Goal: Task Accomplishment & Management: Use online tool/utility

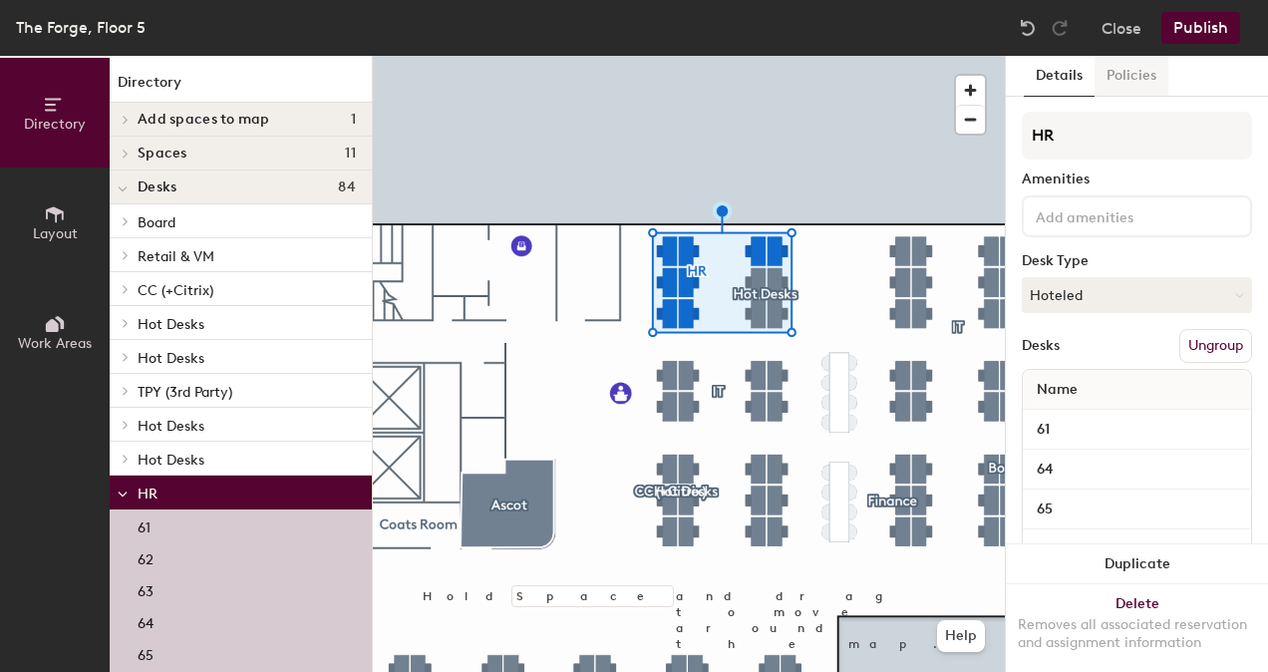
click at [1146, 66] on button "Policies" at bounding box center [1132, 76] width 74 height 41
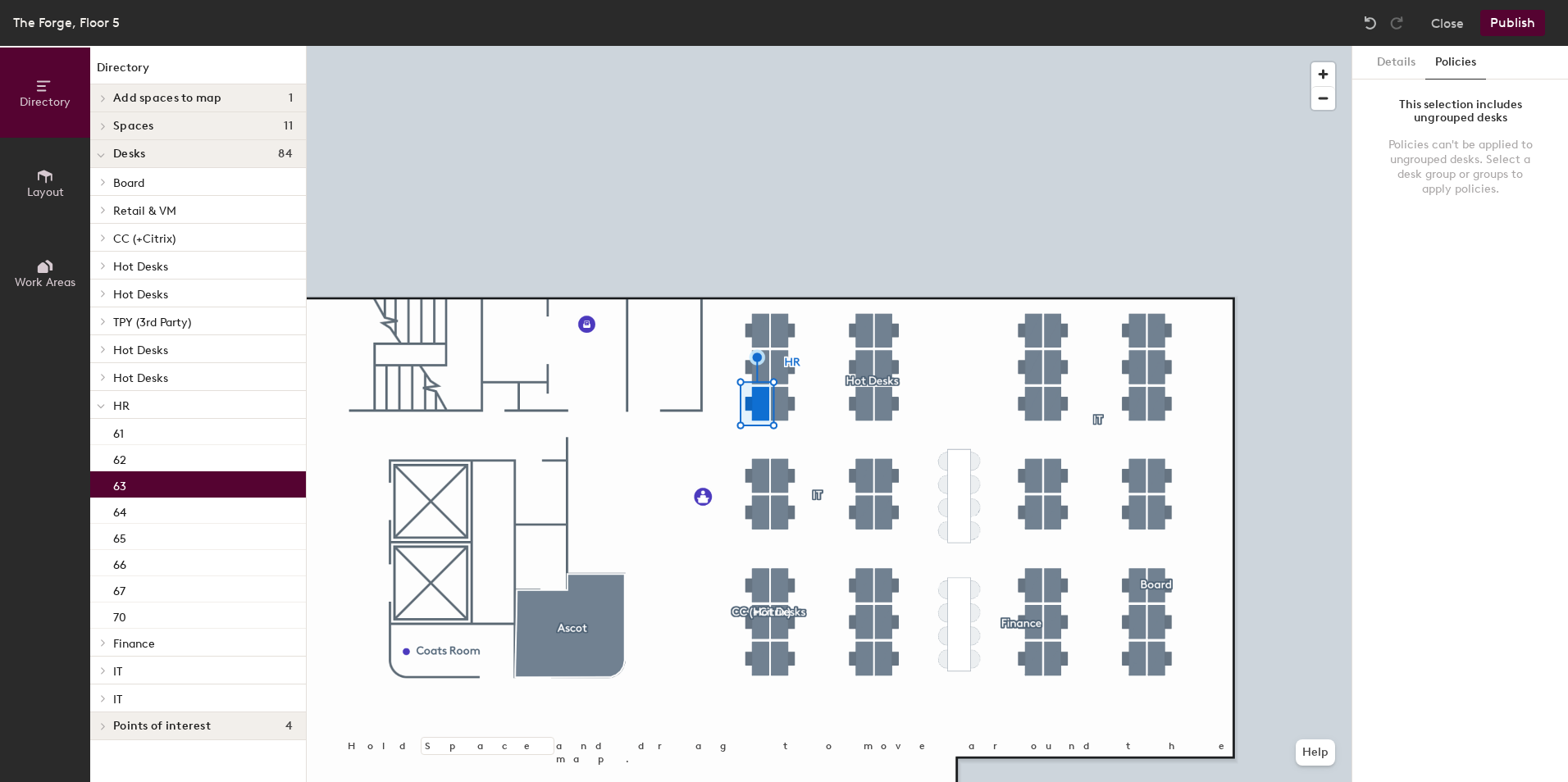
click at [1042, 52] on button "Policies" at bounding box center [1456, 62] width 61 height 34
click at [1042, 57] on button "Details" at bounding box center [1396, 62] width 58 height 34
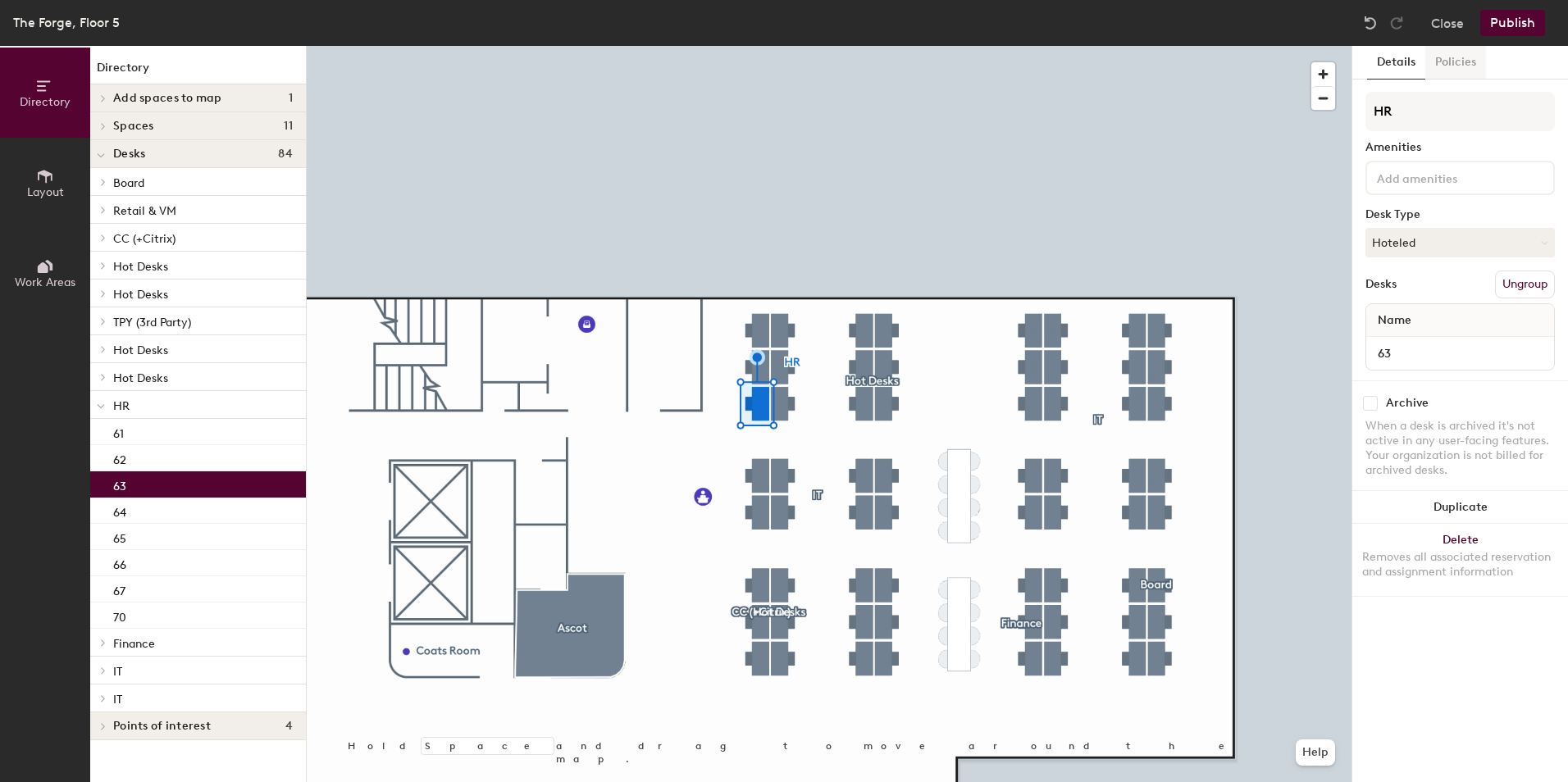
click at [1042, 59] on button "Policies" at bounding box center [1456, 62] width 61 height 34
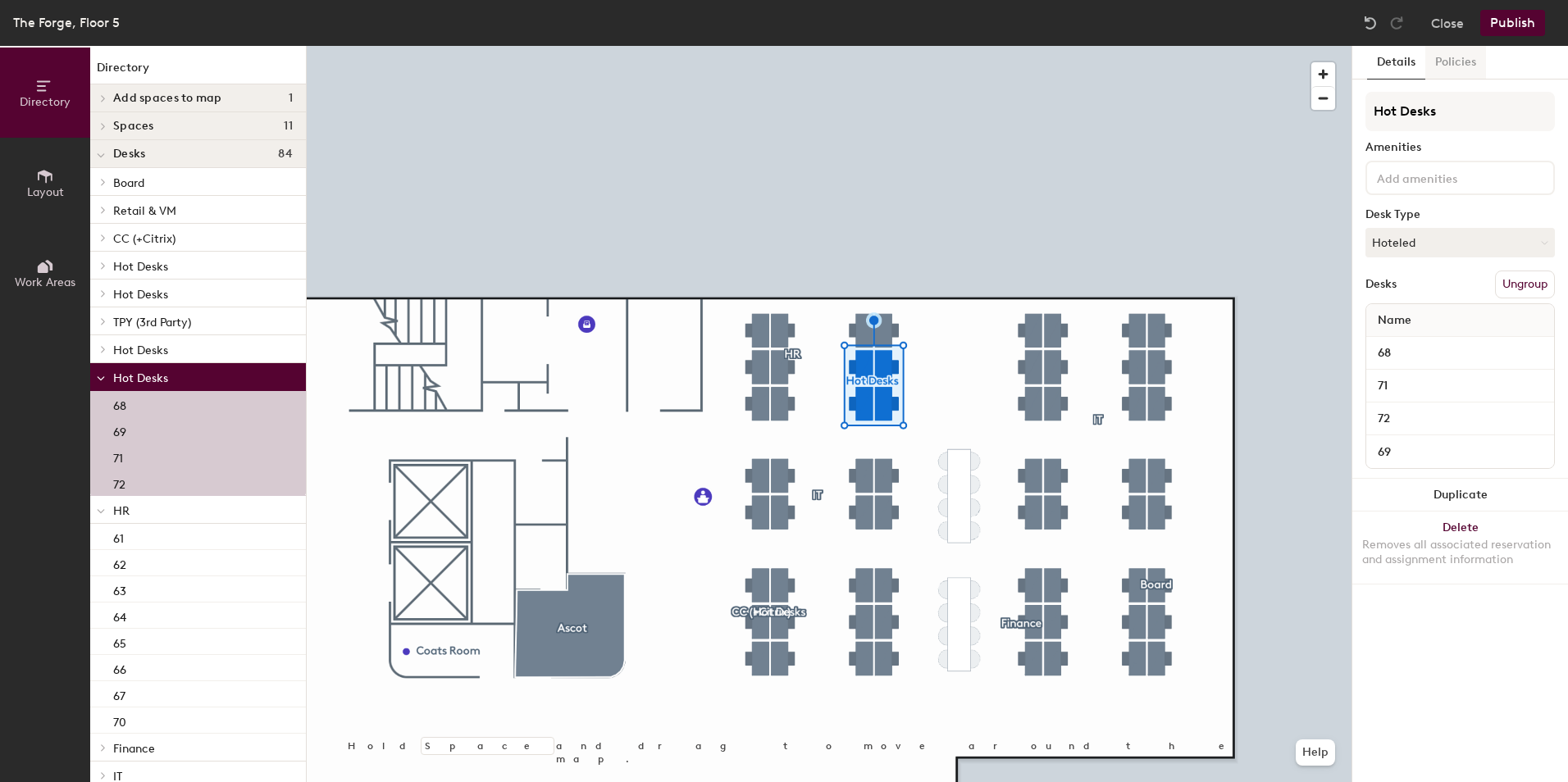
click at [1042, 69] on button "Policies" at bounding box center [1456, 62] width 61 height 34
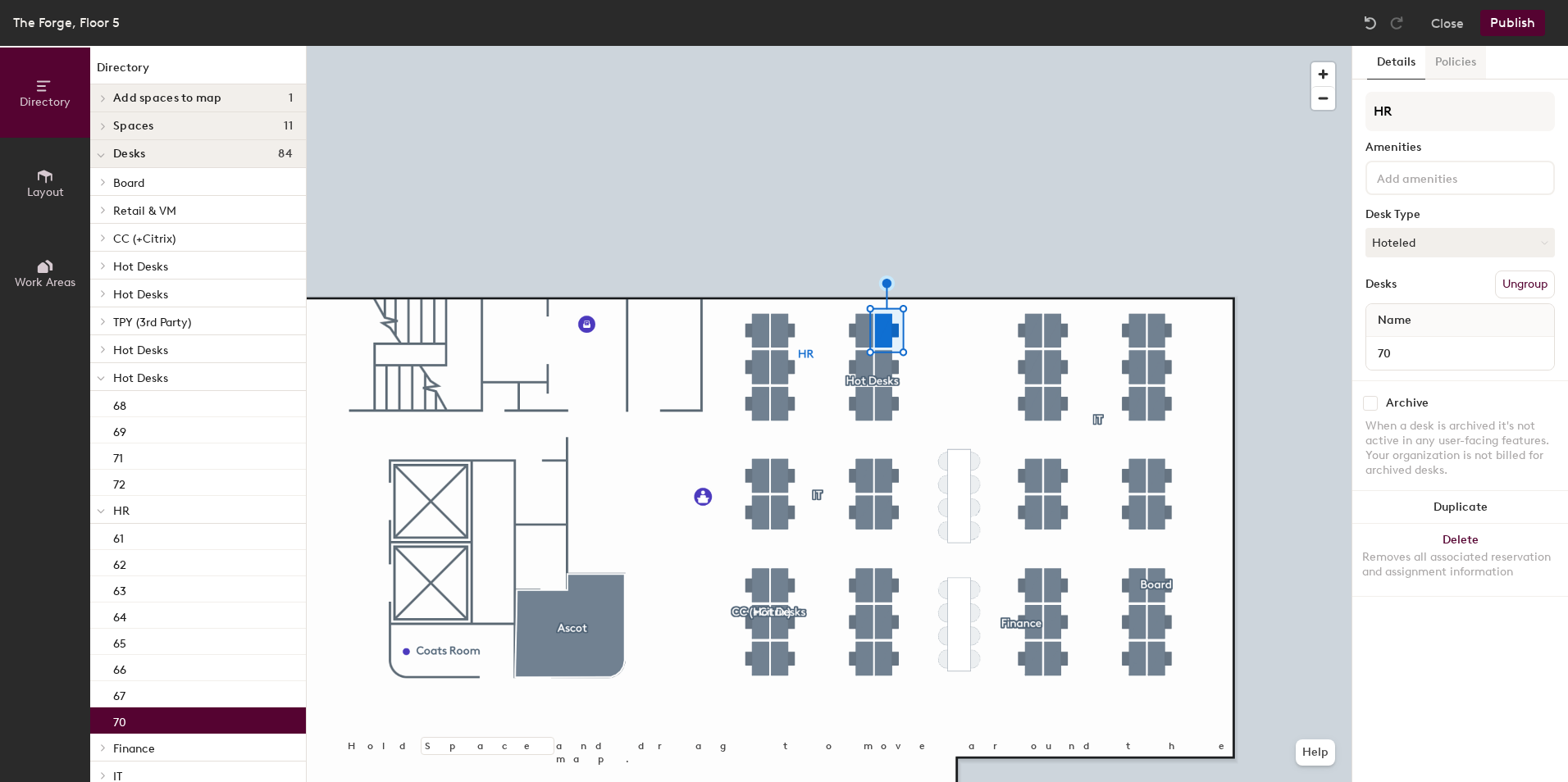
click at [1042, 67] on button "Policies" at bounding box center [1456, 62] width 61 height 34
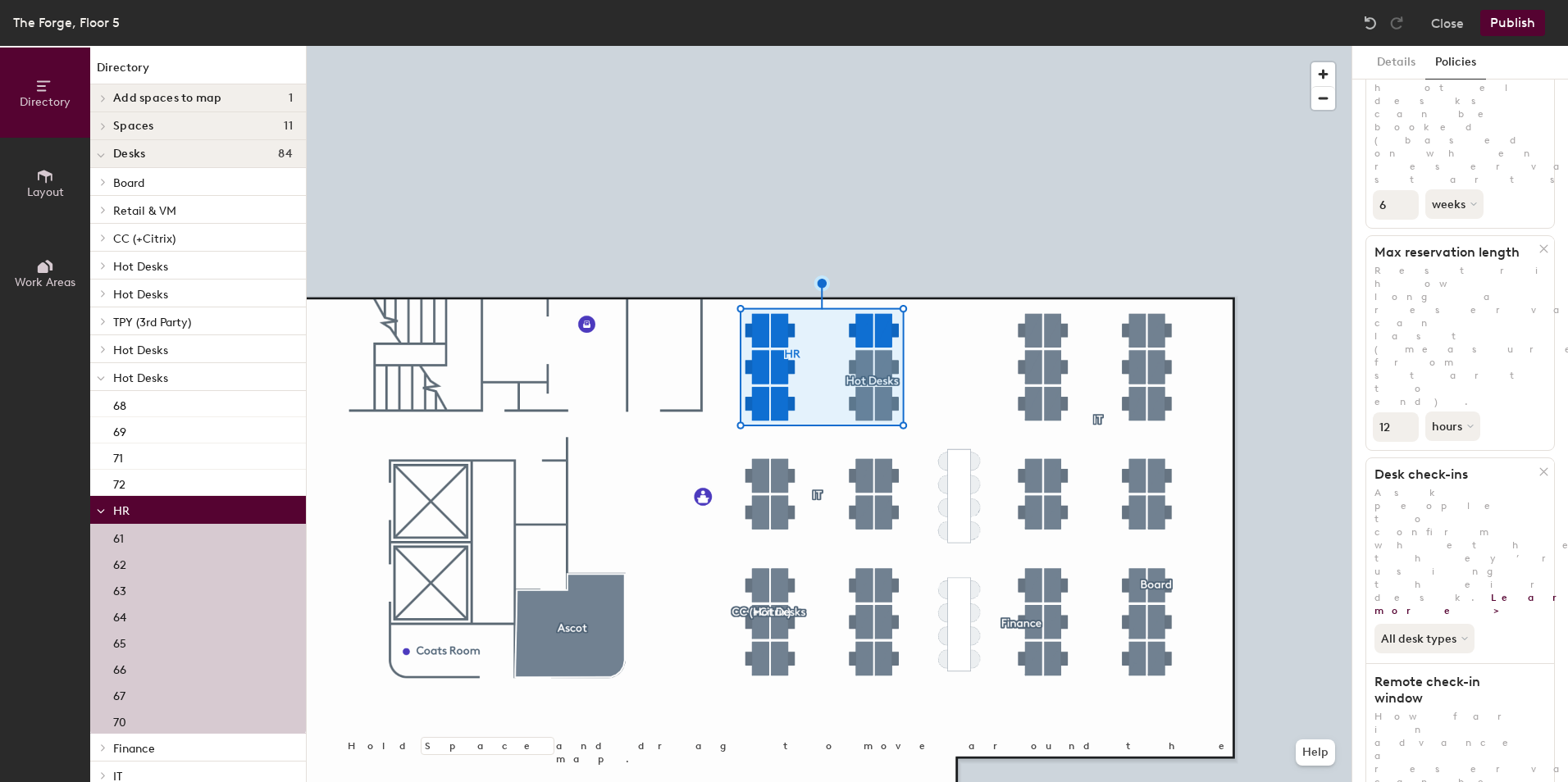
scroll to position [169, 0]
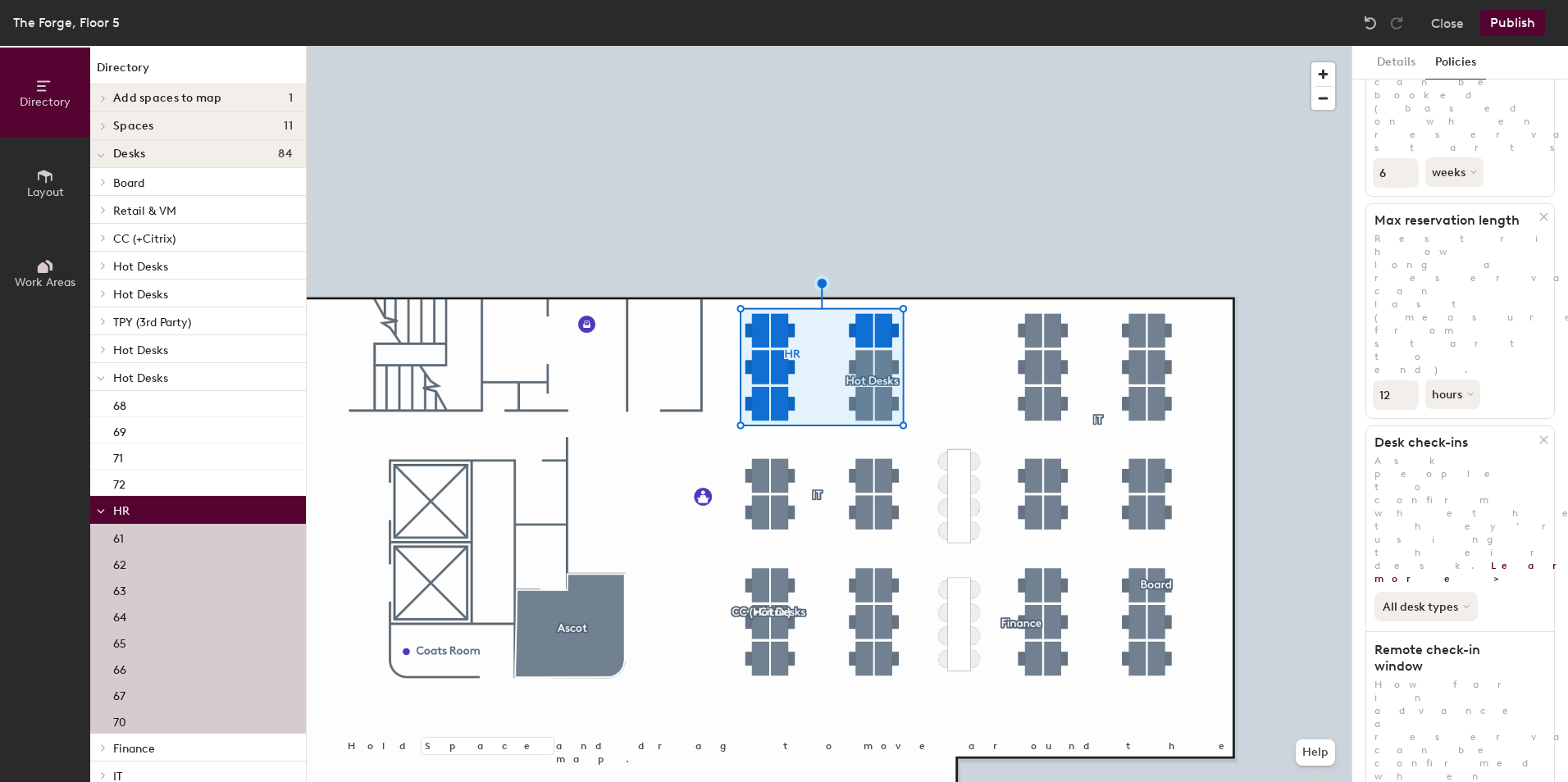
click at [1042, 552] on button "All desk types" at bounding box center [1427, 607] width 104 height 30
click at [1042, 552] on div "Hot/hotel only" at bounding box center [1426, 662] width 101 height 20
click at [1042, 46] on div at bounding box center [829, 46] width 1045 height 0
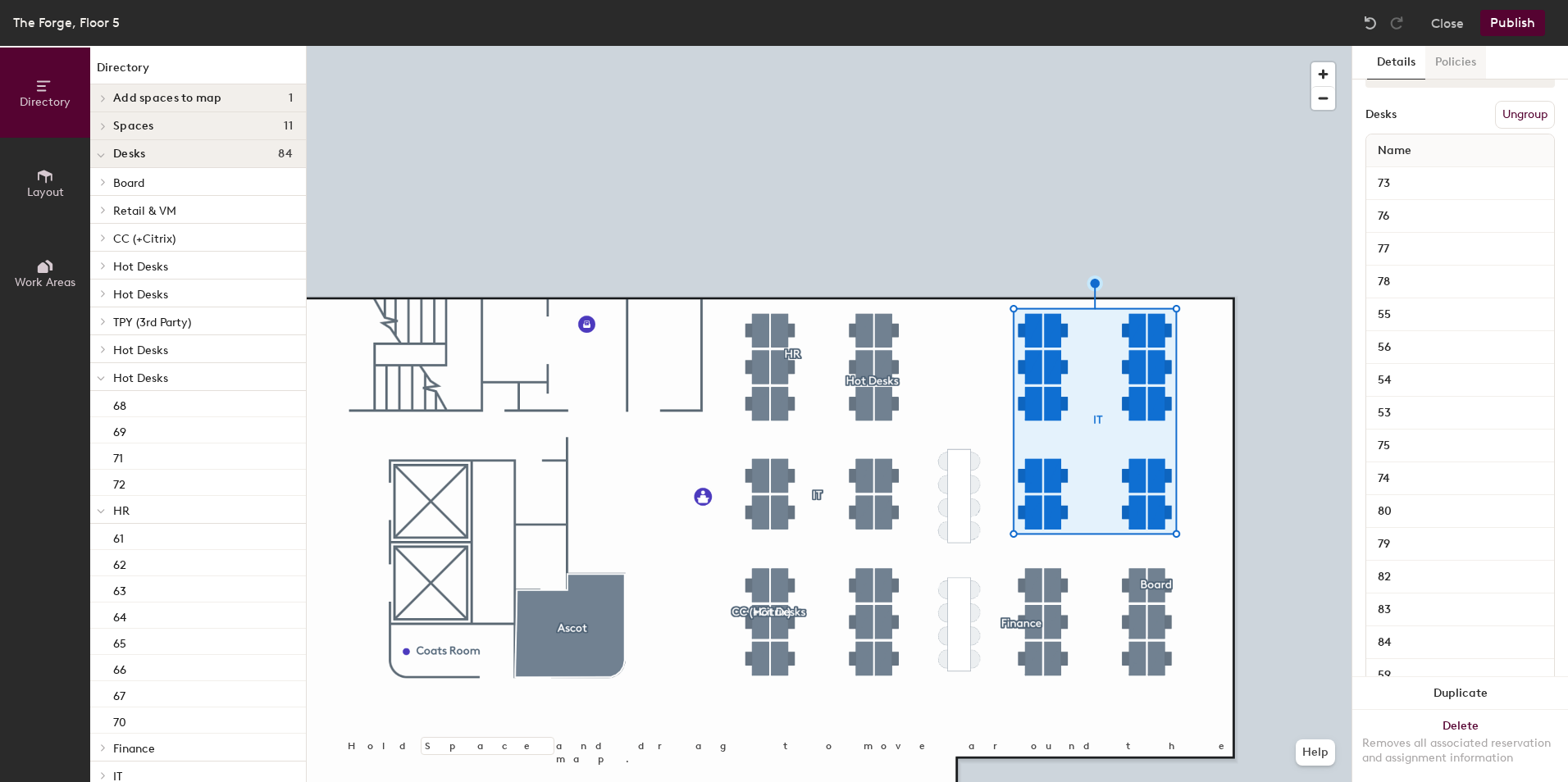
click at [1042, 67] on button "Policies" at bounding box center [1456, 62] width 61 height 34
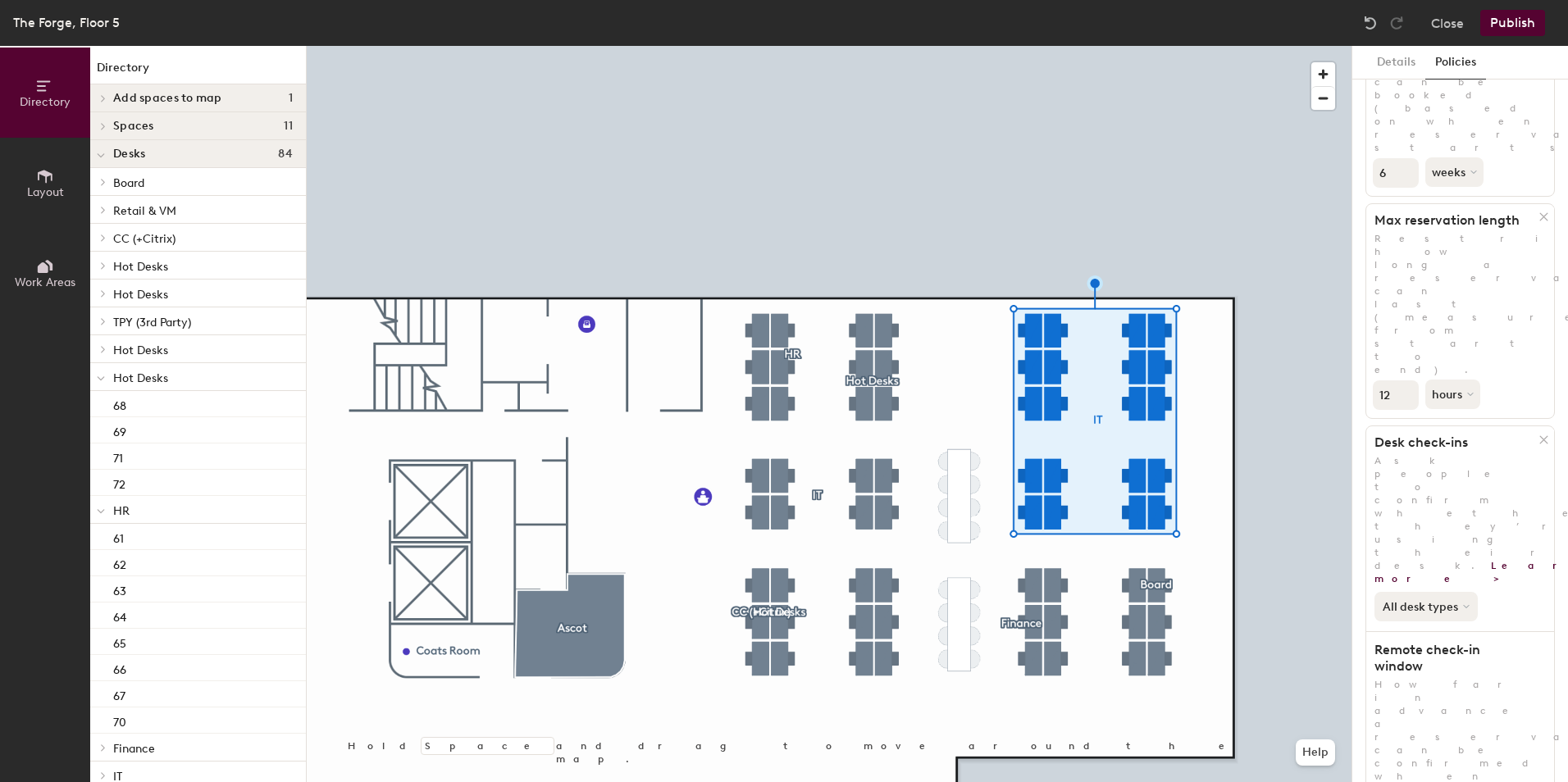
click at [1042, 552] on button "All desk types" at bounding box center [1427, 607] width 104 height 30
click at [1042, 552] on div "Hot/hotel only" at bounding box center [1426, 662] width 101 height 20
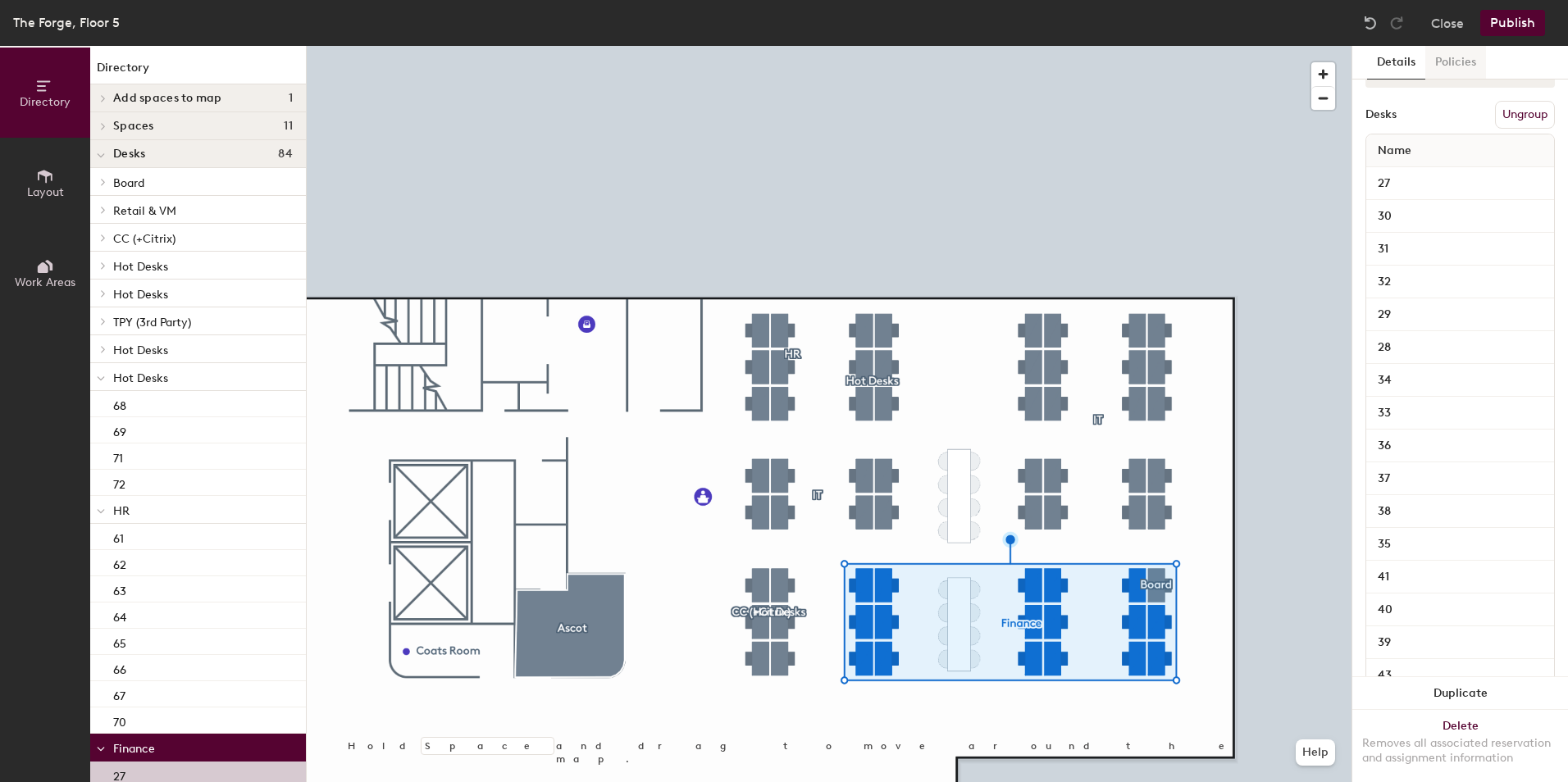
click at [1042, 64] on button "Policies" at bounding box center [1456, 62] width 61 height 34
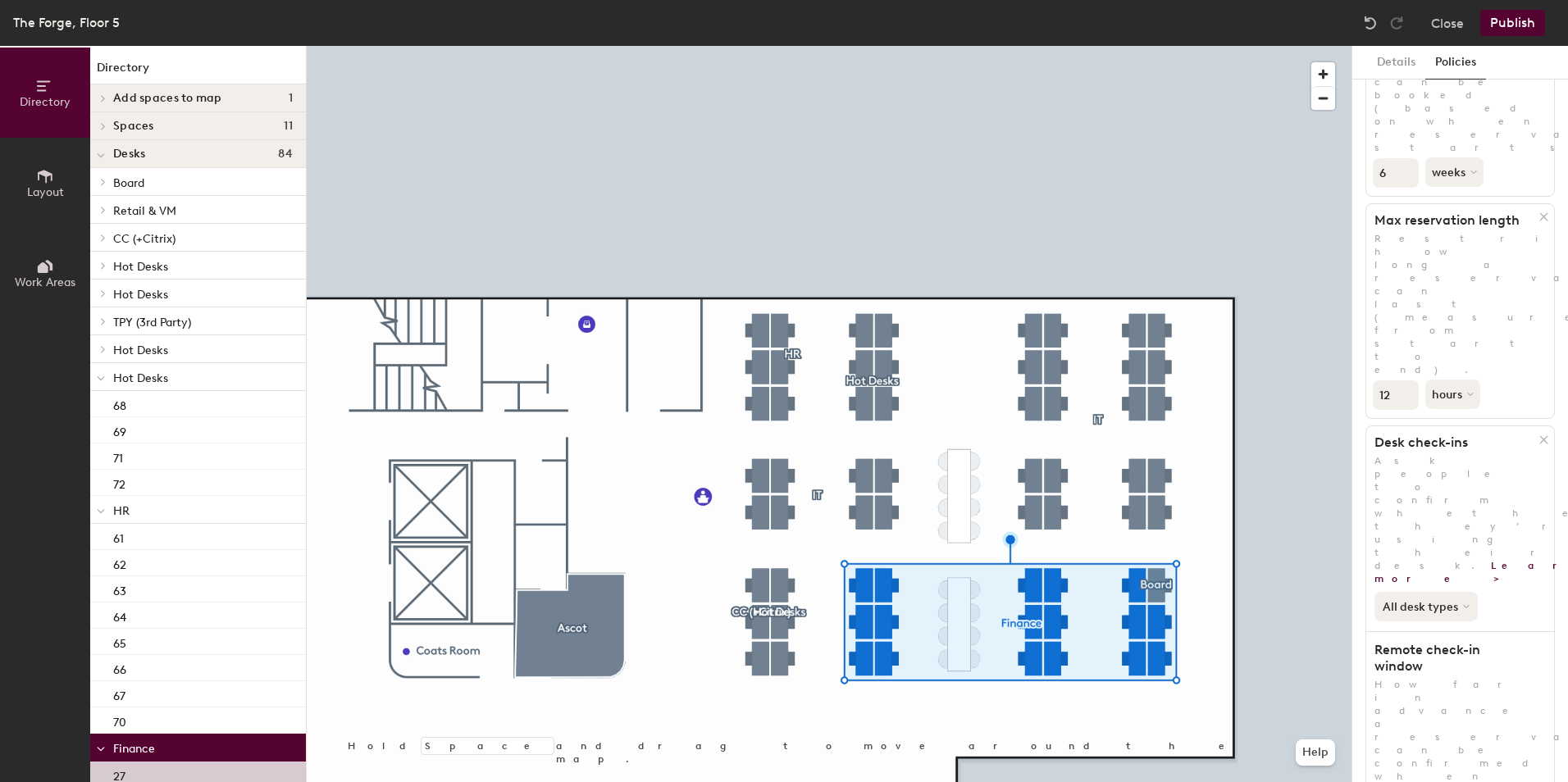
click at [1042, 552] on button "All desk types" at bounding box center [1427, 607] width 104 height 30
click at [1042, 552] on div "Hot/hotel only" at bounding box center [1426, 662] width 101 height 20
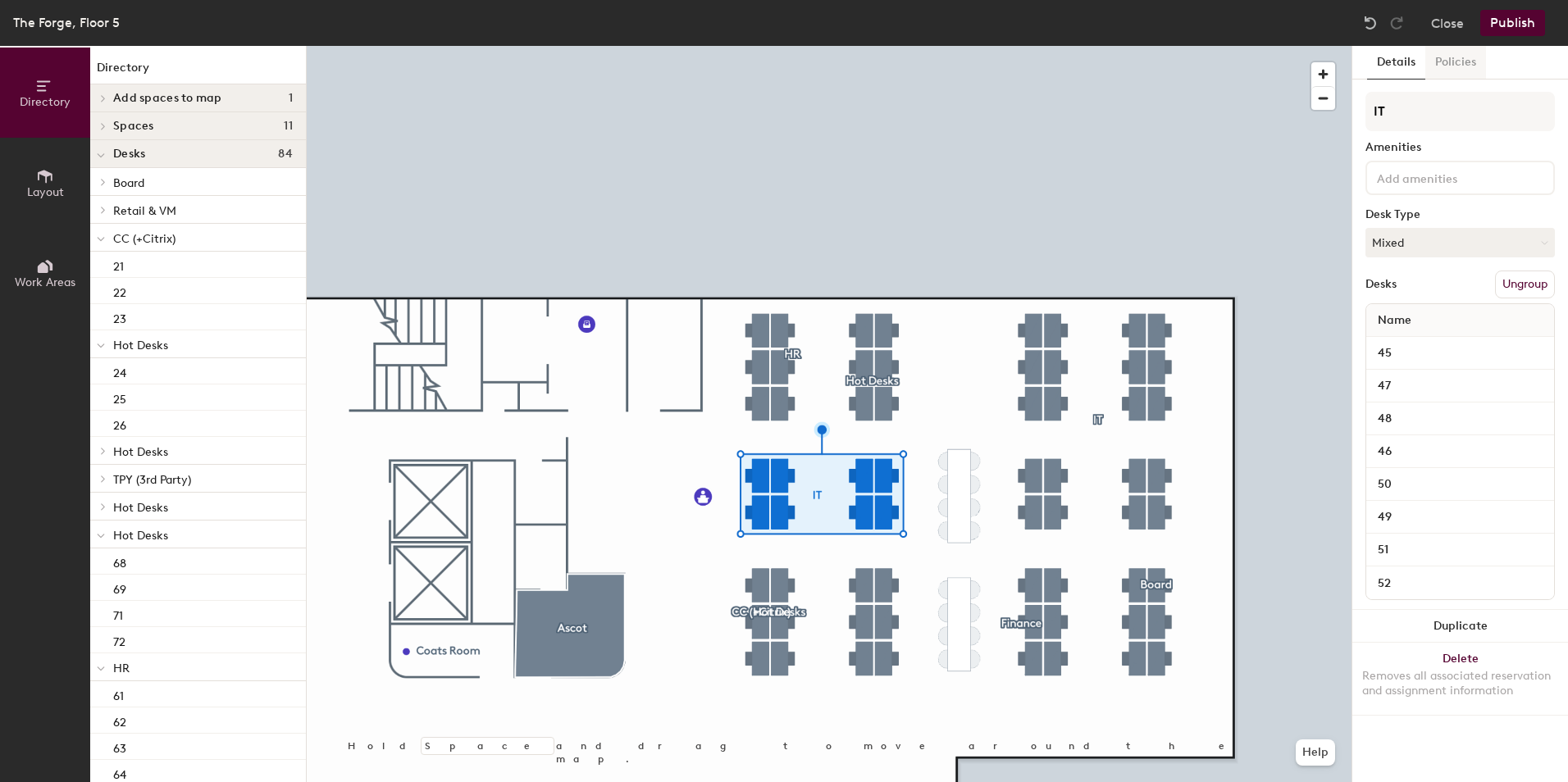
click at [1042, 67] on button "Policies" at bounding box center [1456, 62] width 61 height 34
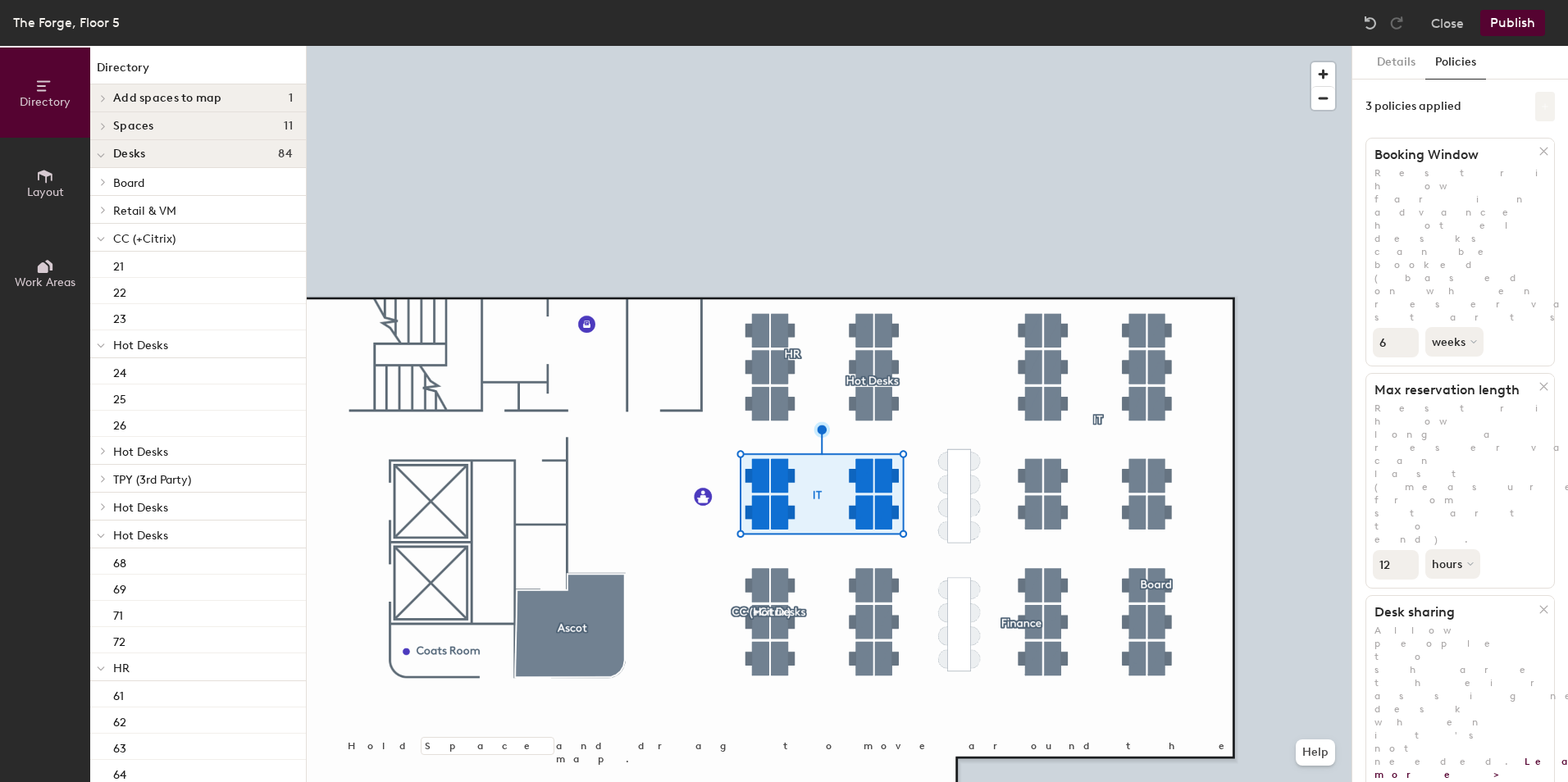
click at [1042, 102] on button at bounding box center [1546, 107] width 20 height 30
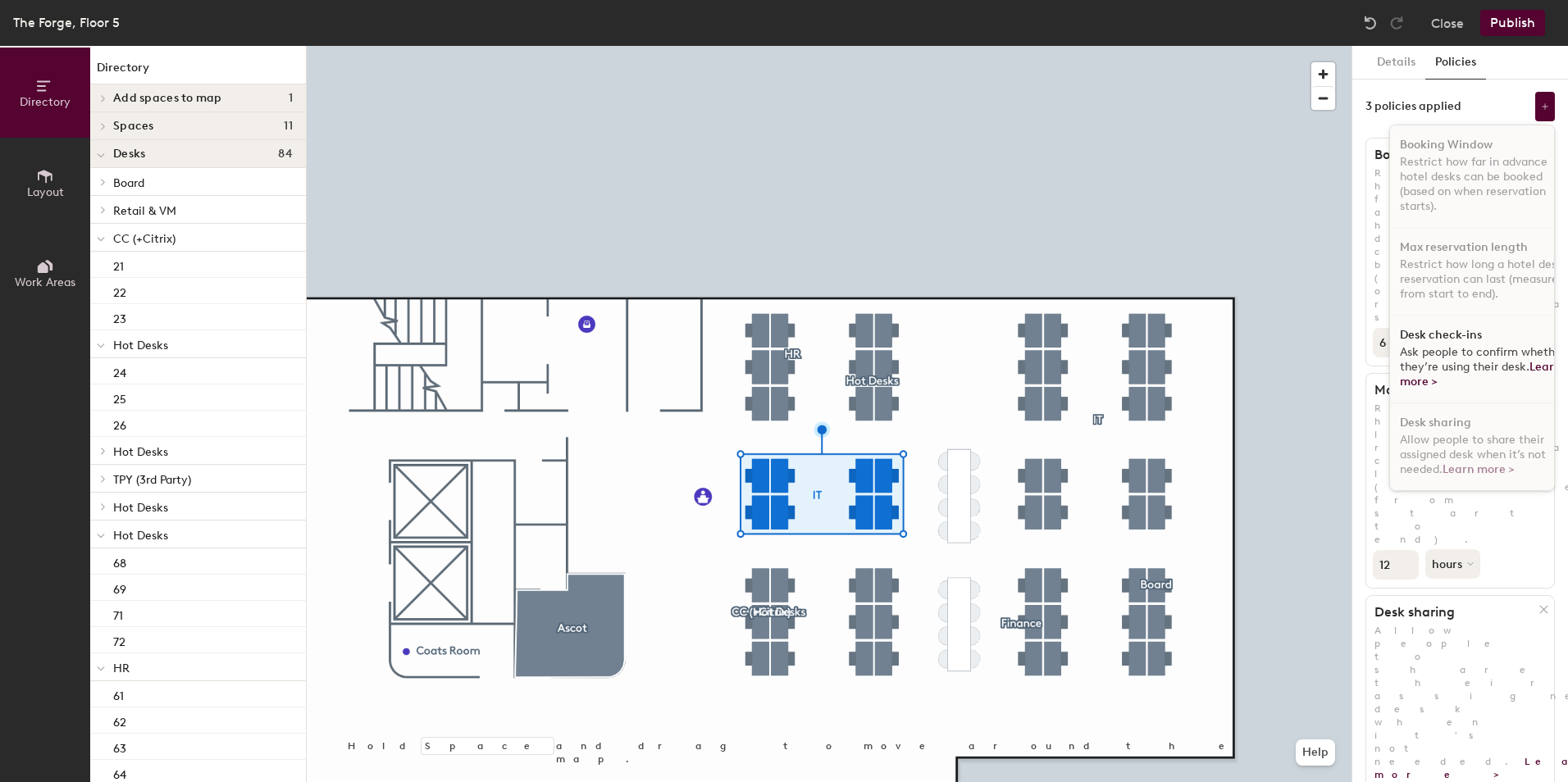
click at [1042, 348] on span "Ask people to confirm whether they’re using their desk. Learn more >" at bounding box center [1482, 367] width 165 height 44
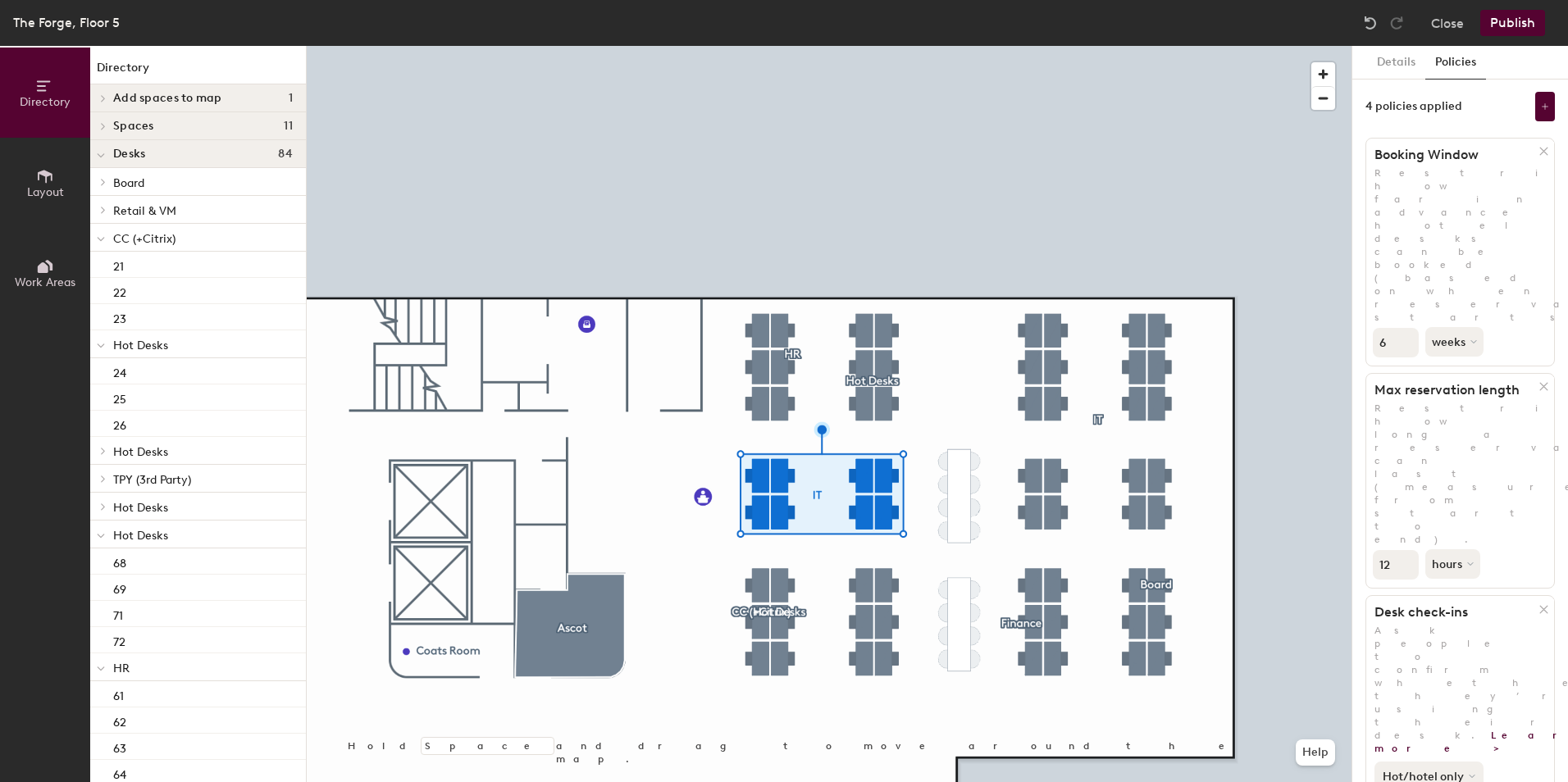
click at [1042, 552] on button "Hot/hotel only" at bounding box center [1429, 776] width 109 height 30
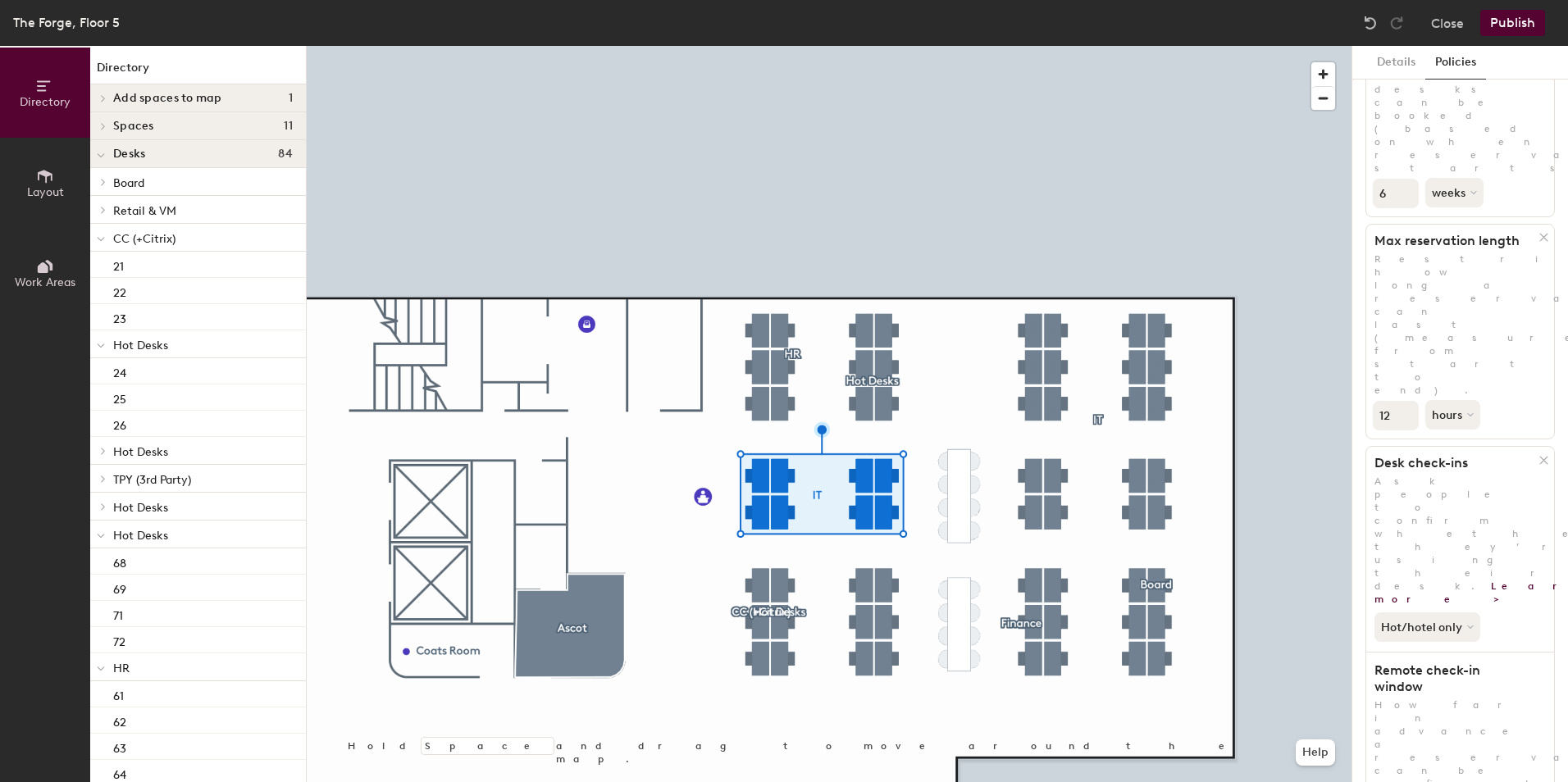
scroll to position [169, 0]
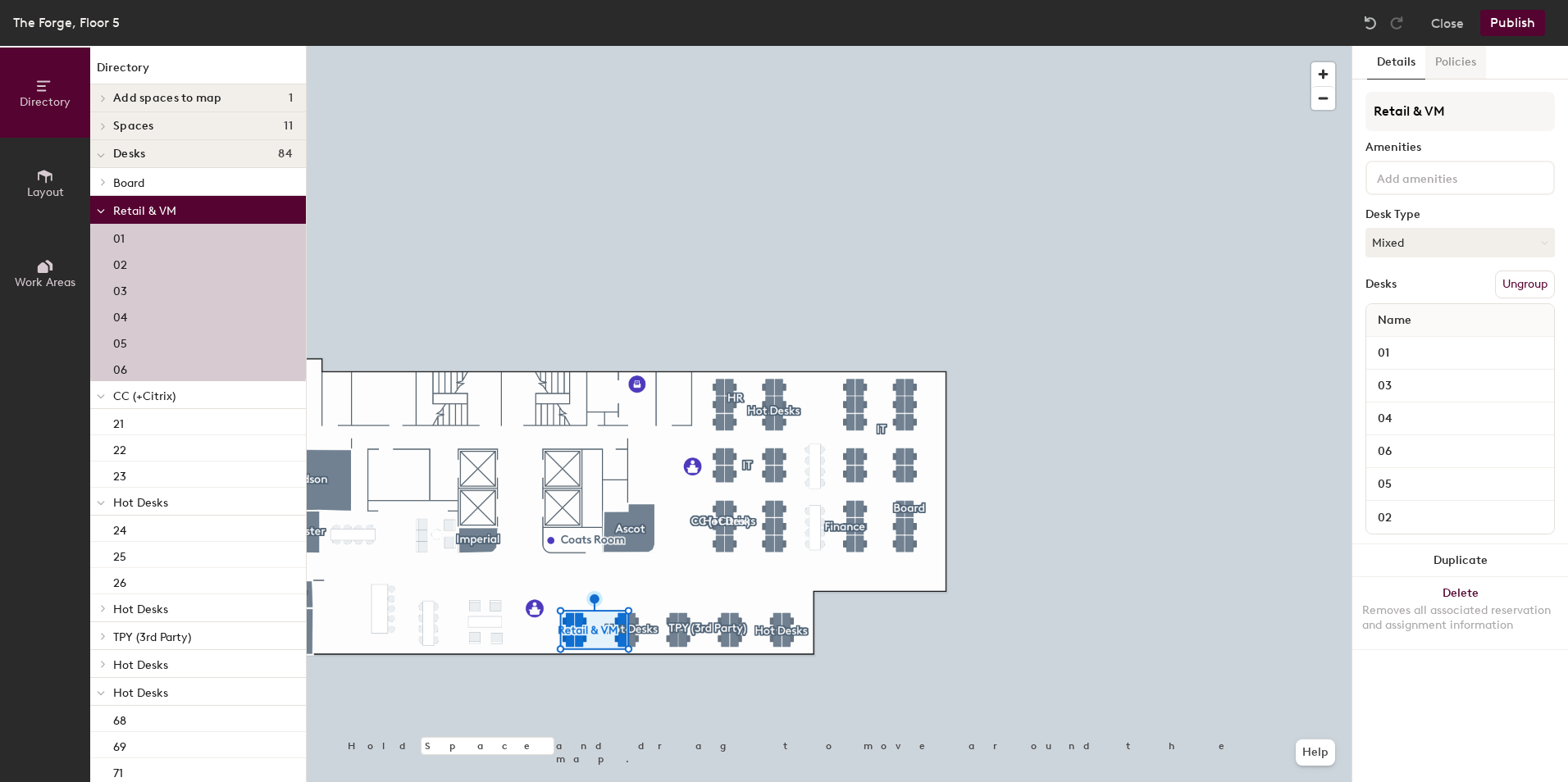
click at [1042, 71] on button "Policies" at bounding box center [1456, 62] width 61 height 34
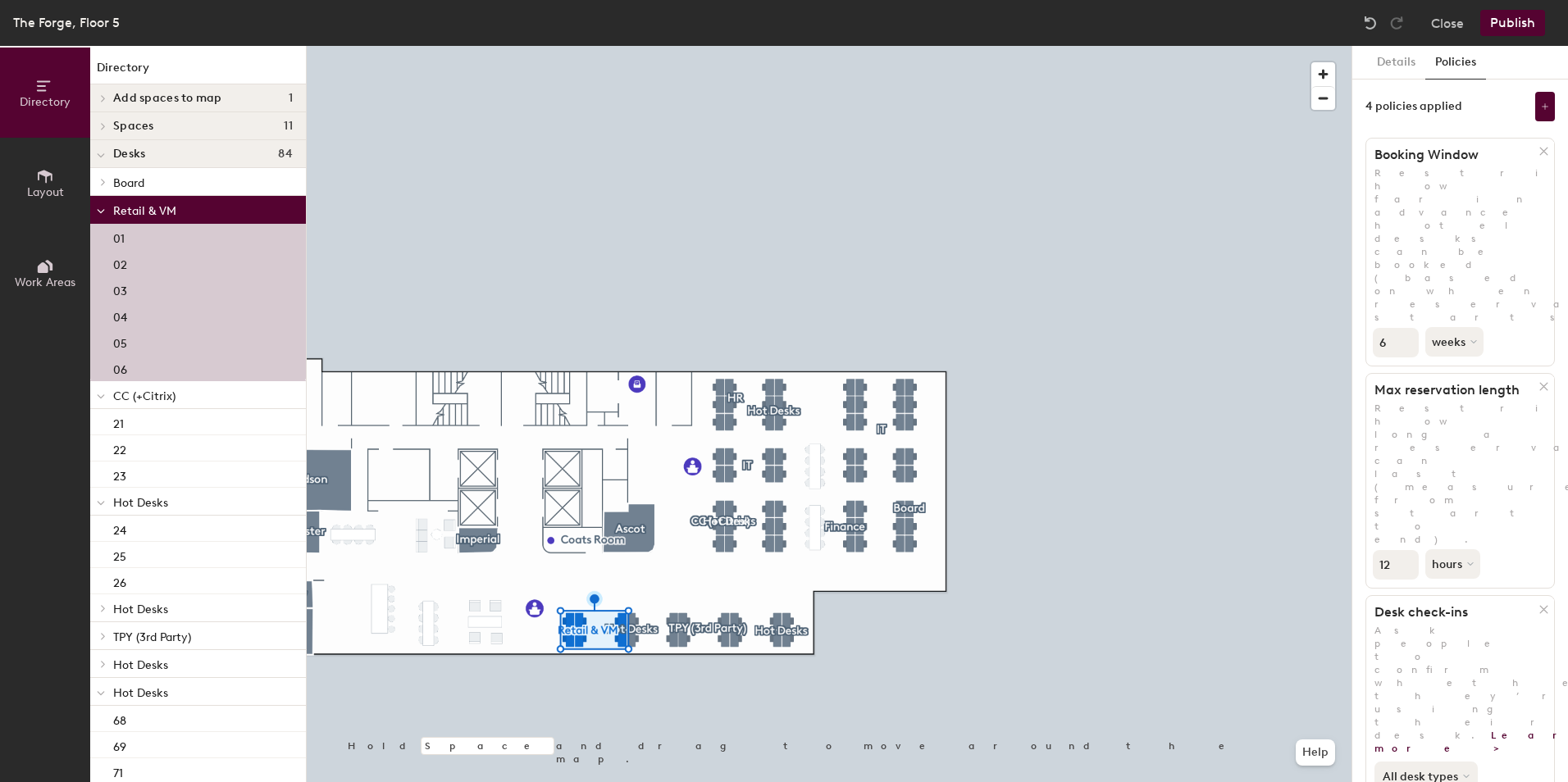
click at [1042, 552] on button "All desk types" at bounding box center [1427, 776] width 104 height 30
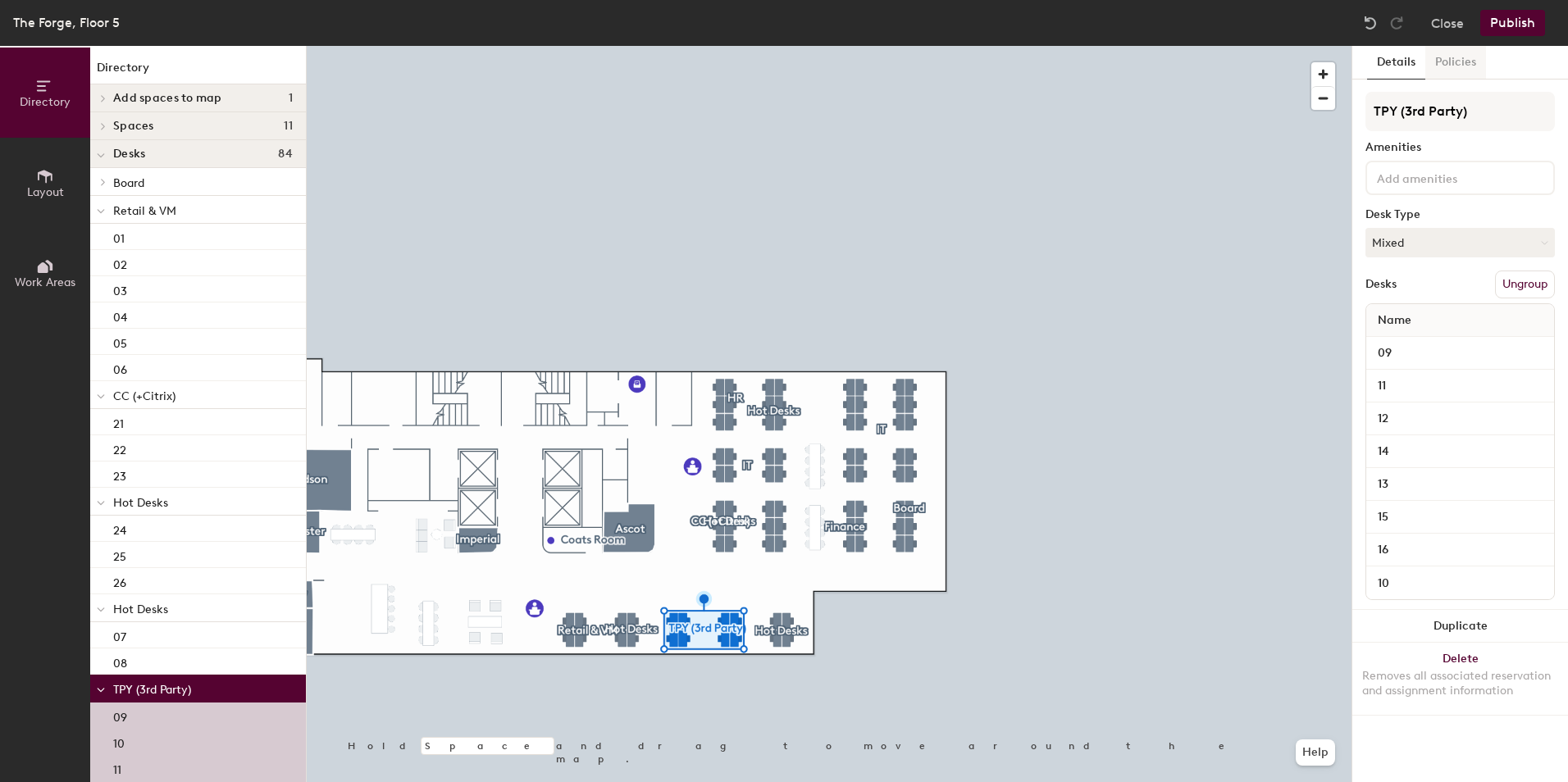
click at [1042, 67] on button "Policies" at bounding box center [1456, 62] width 61 height 34
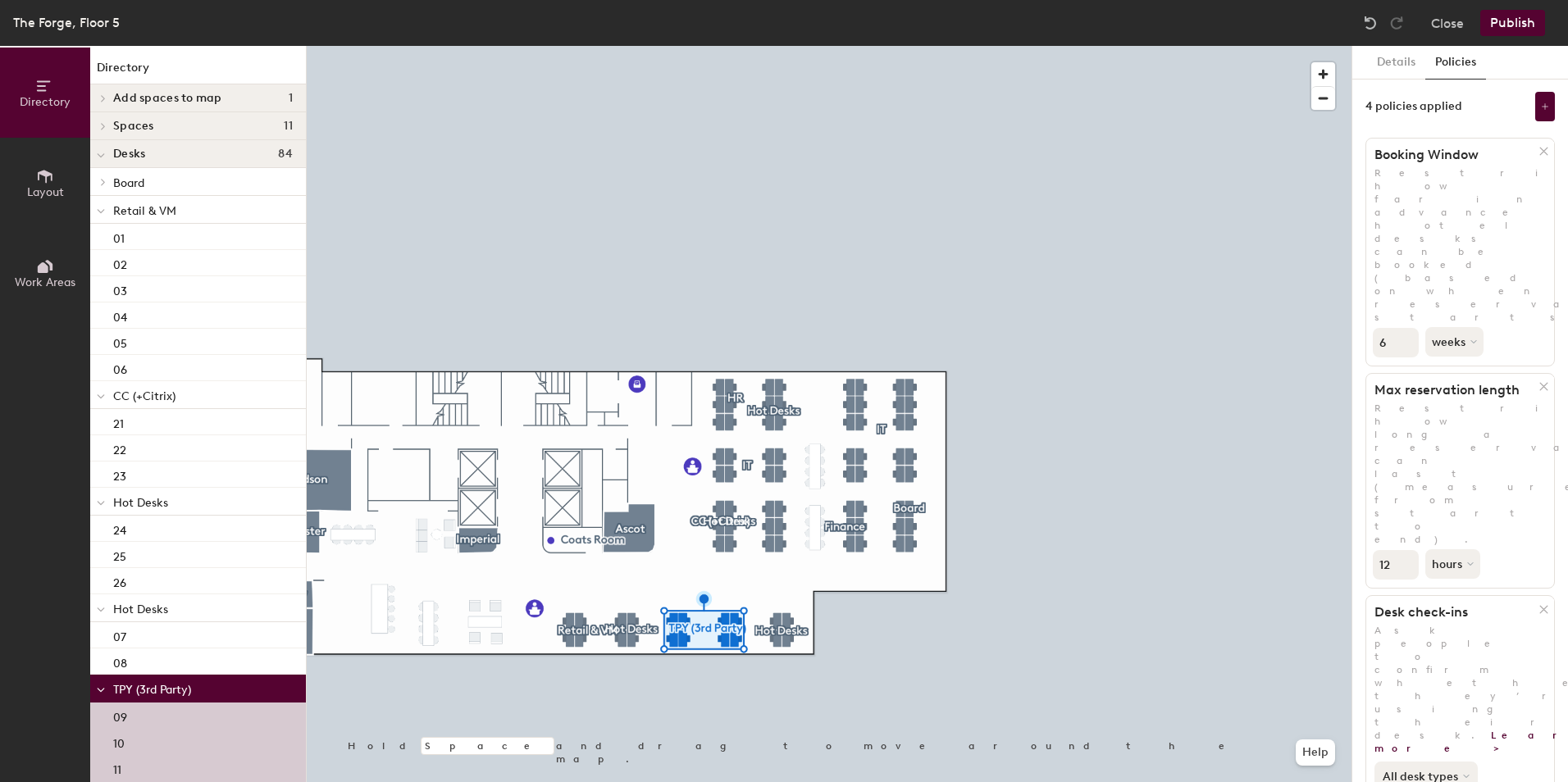
click at [1042, 552] on button "All desk types" at bounding box center [1427, 776] width 104 height 30
click at [1042, 25] on button "Publish" at bounding box center [1513, 23] width 65 height 26
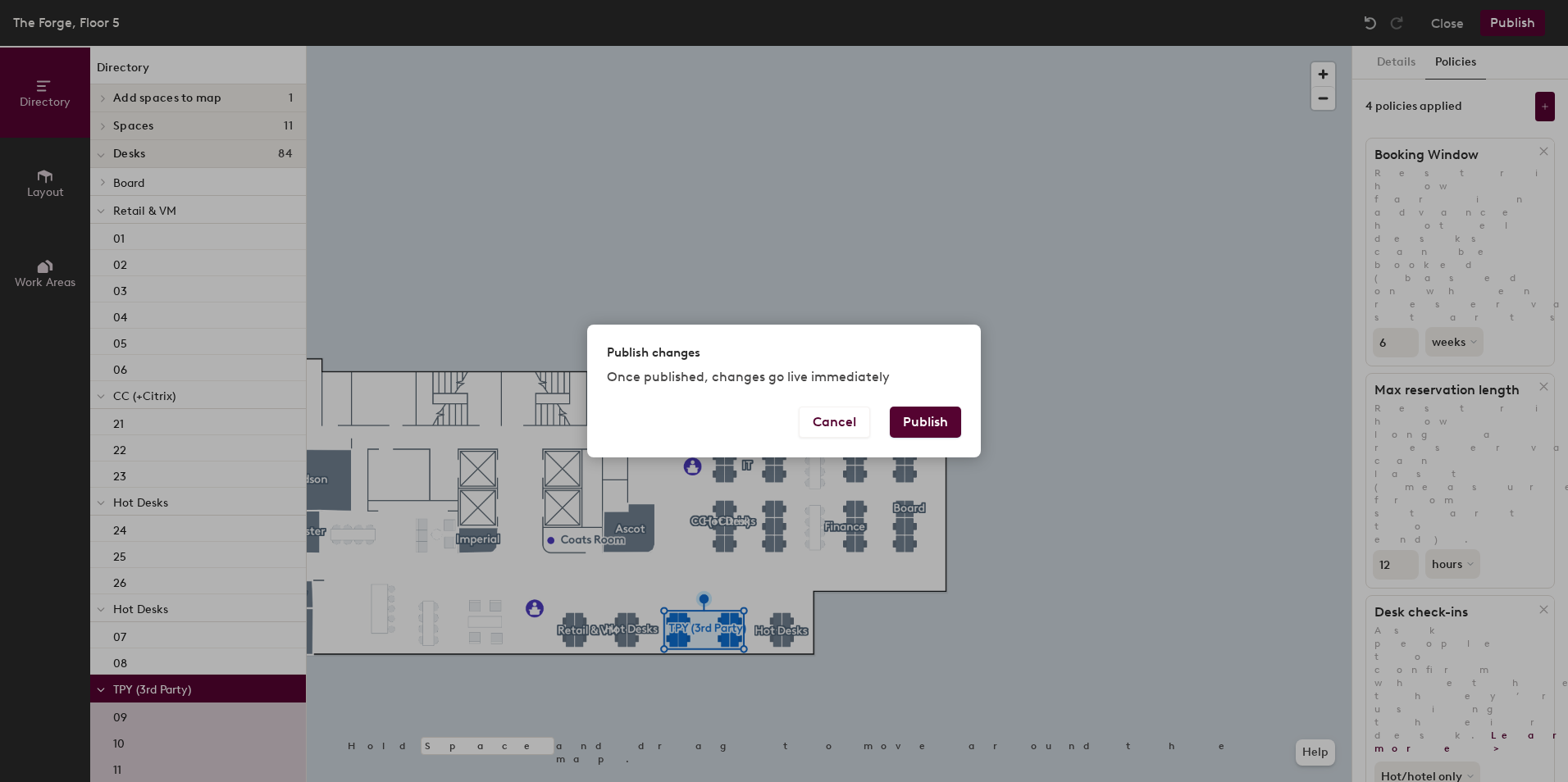
click at [925, 419] on button "Publish" at bounding box center [925, 423] width 72 height 31
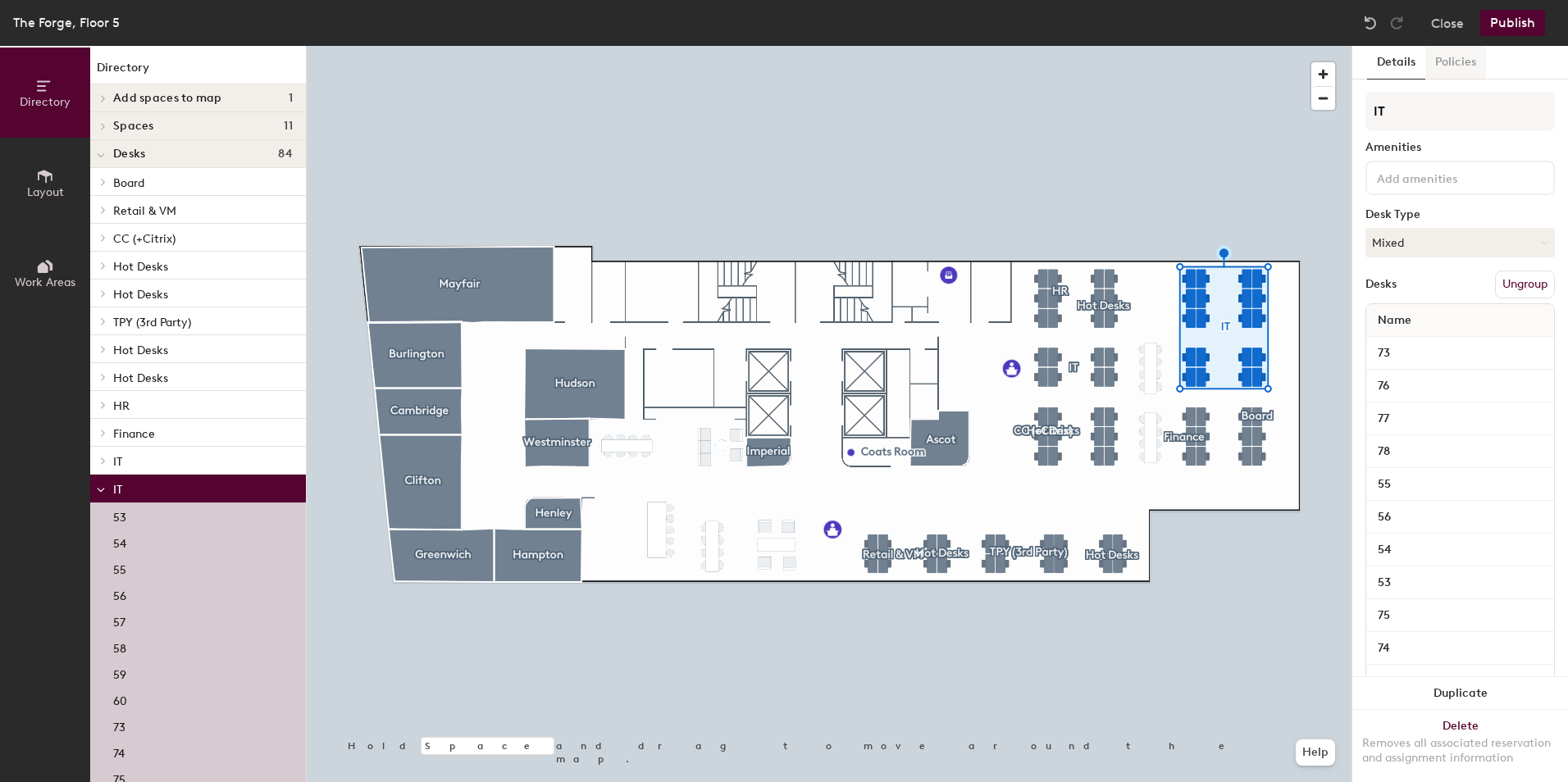
click at [1462, 67] on button "Policies" at bounding box center [1456, 62] width 61 height 34
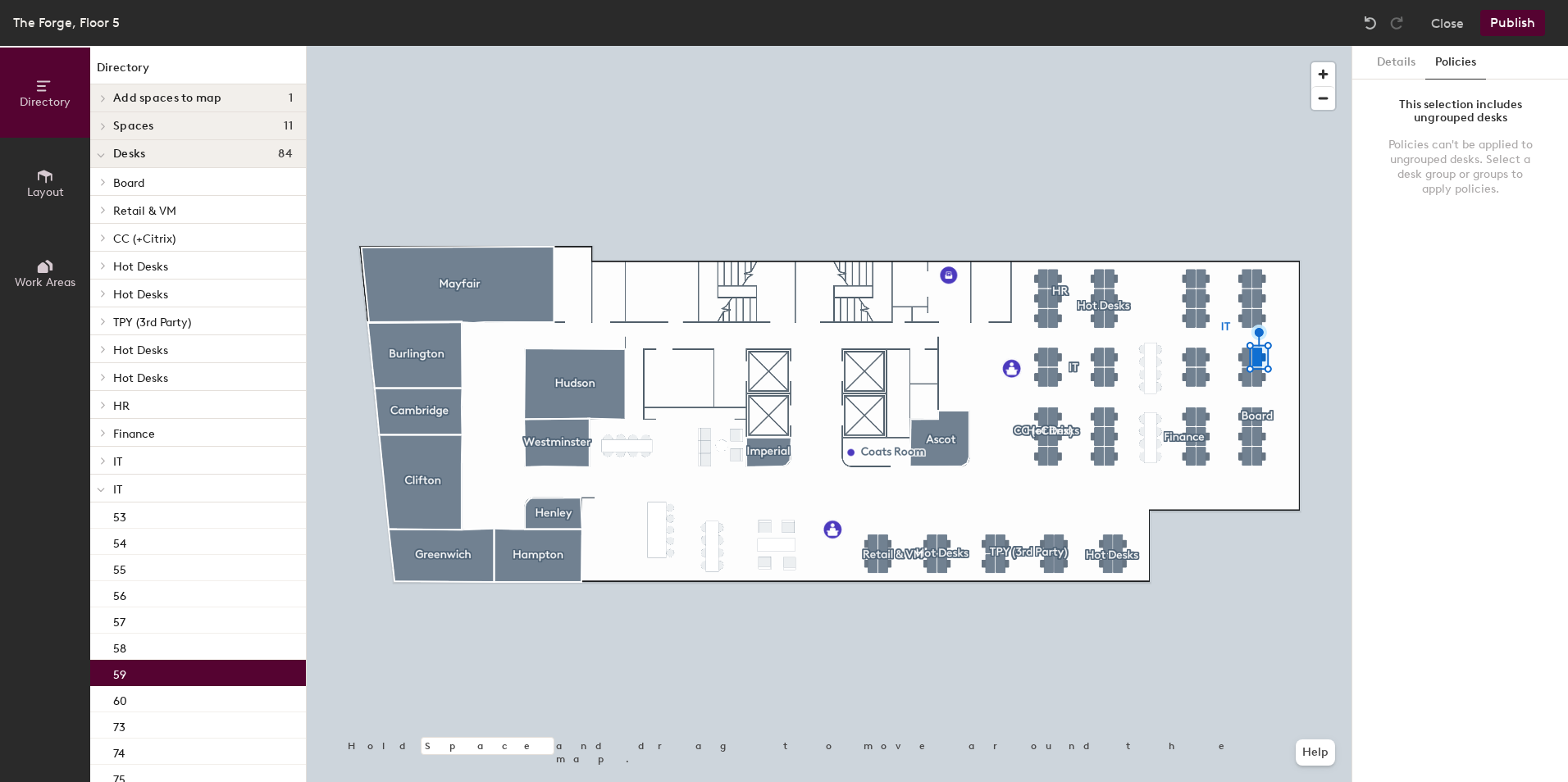
click at [1468, 66] on button "Policies" at bounding box center [1456, 62] width 61 height 34
click at [1403, 64] on button "Details" at bounding box center [1396, 62] width 58 height 34
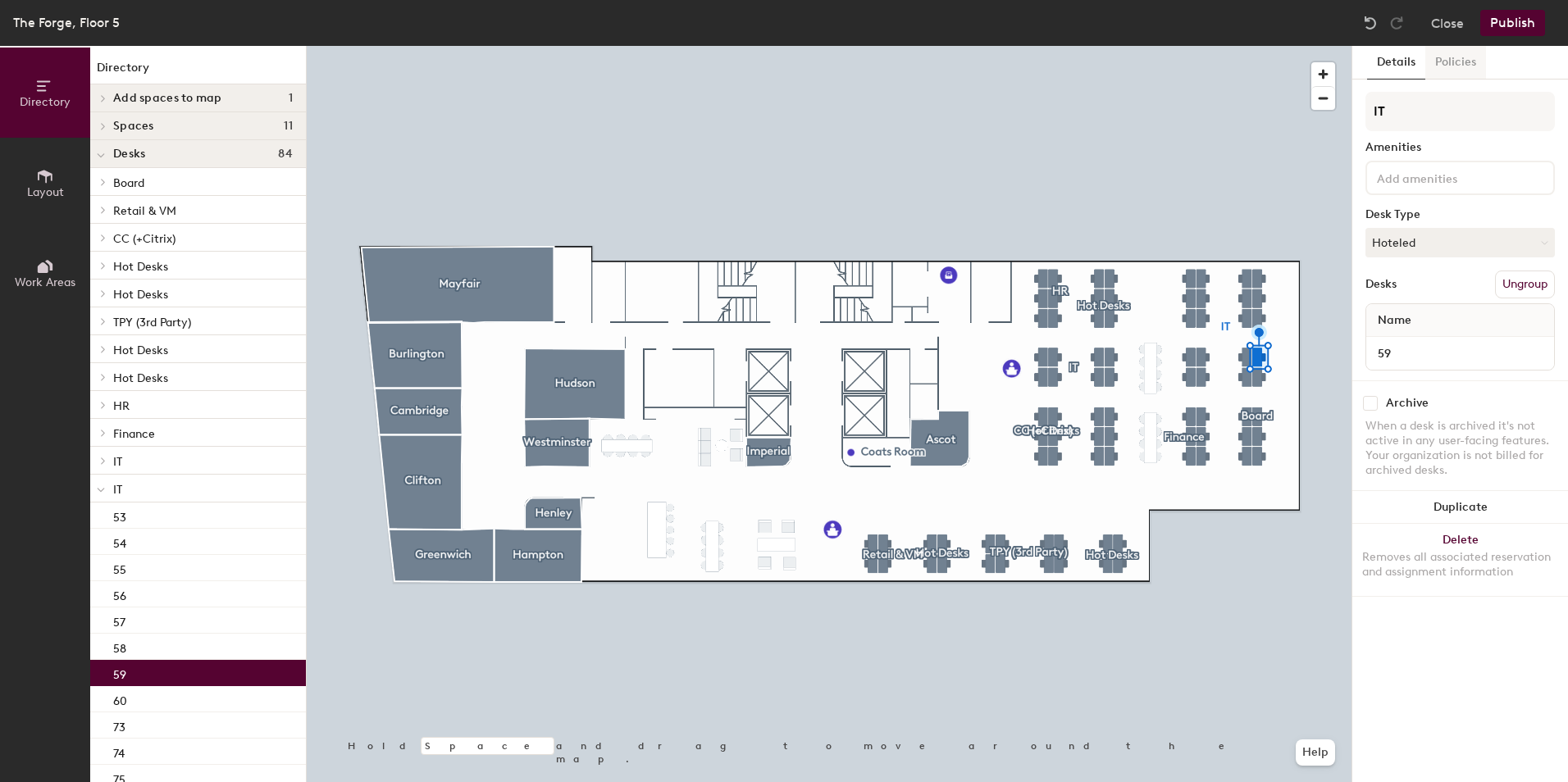
click at [1468, 67] on button "Policies" at bounding box center [1456, 62] width 61 height 34
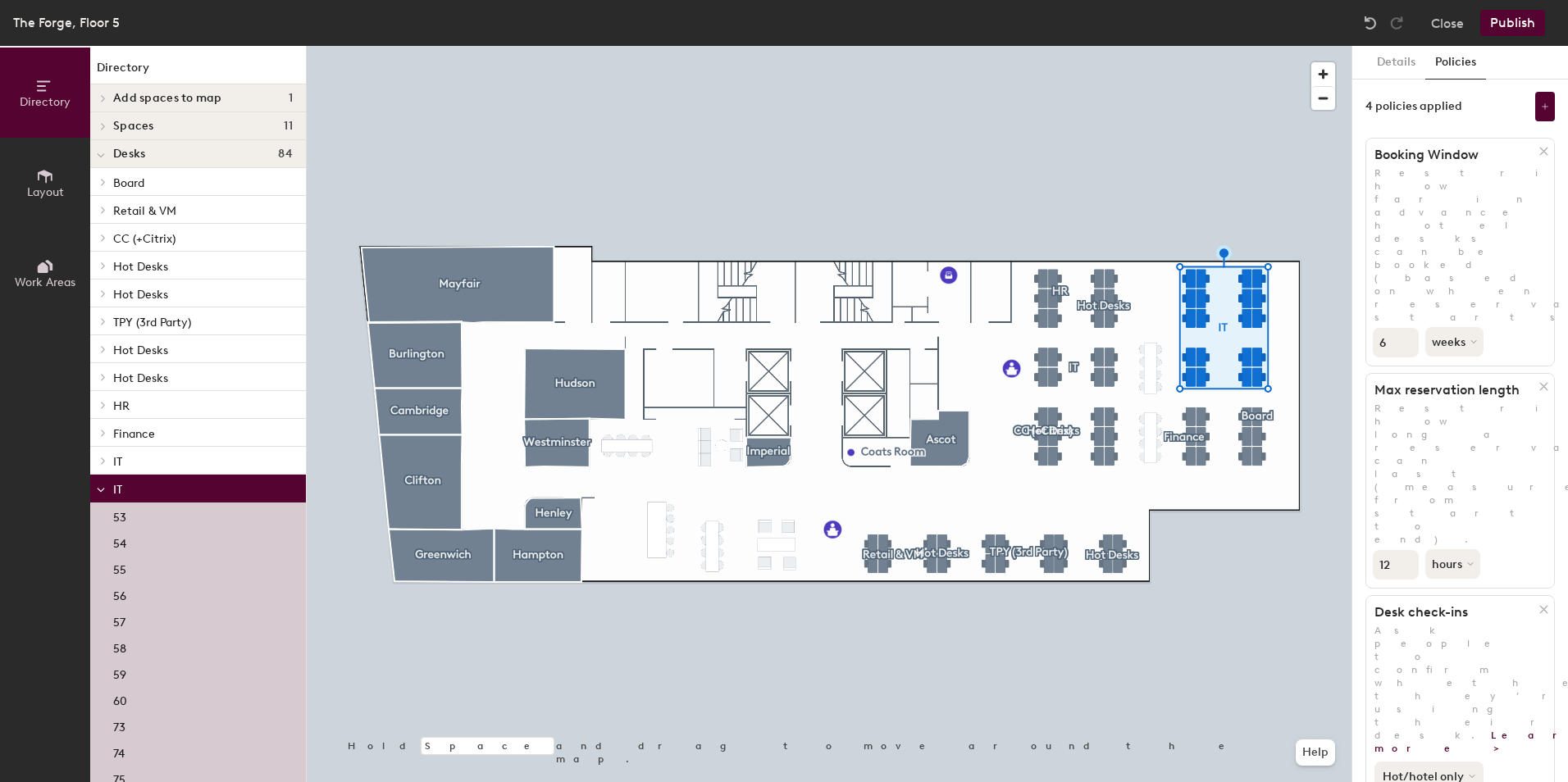
scroll to position [169, 0]
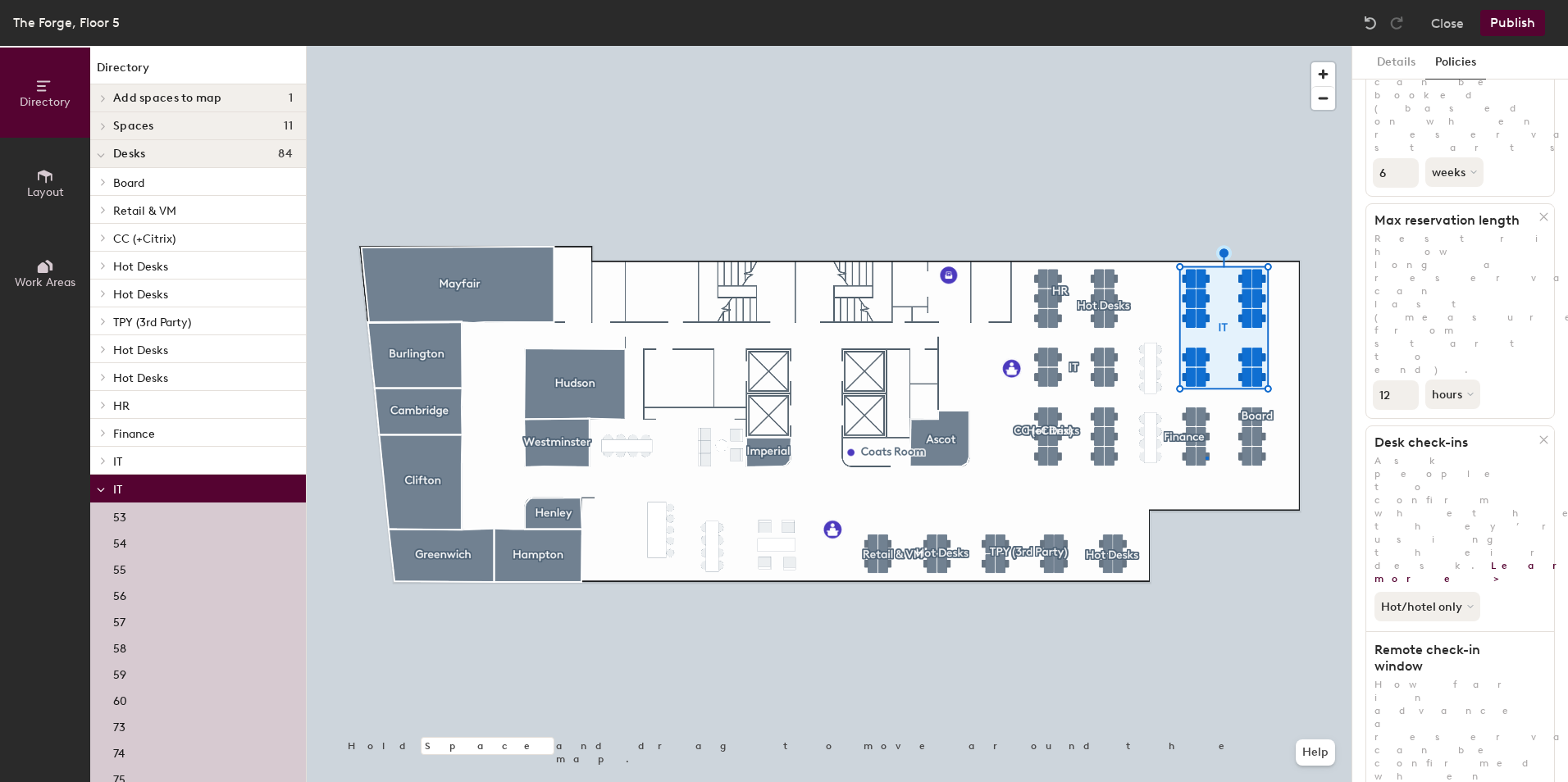
click at [1206, 46] on div at bounding box center [829, 46] width 1045 height 0
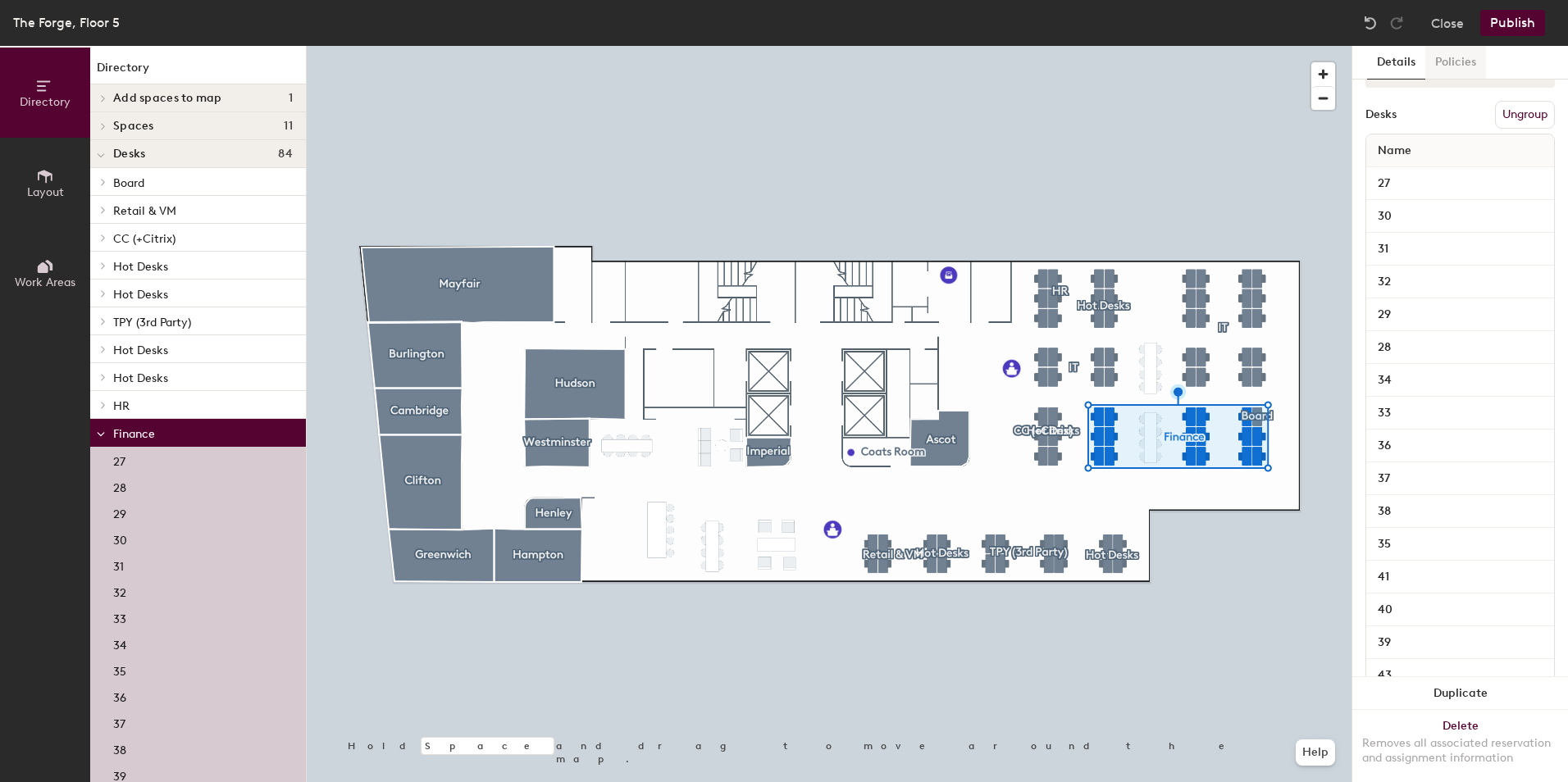
click at [1482, 62] on button "Policies" at bounding box center [1456, 62] width 61 height 34
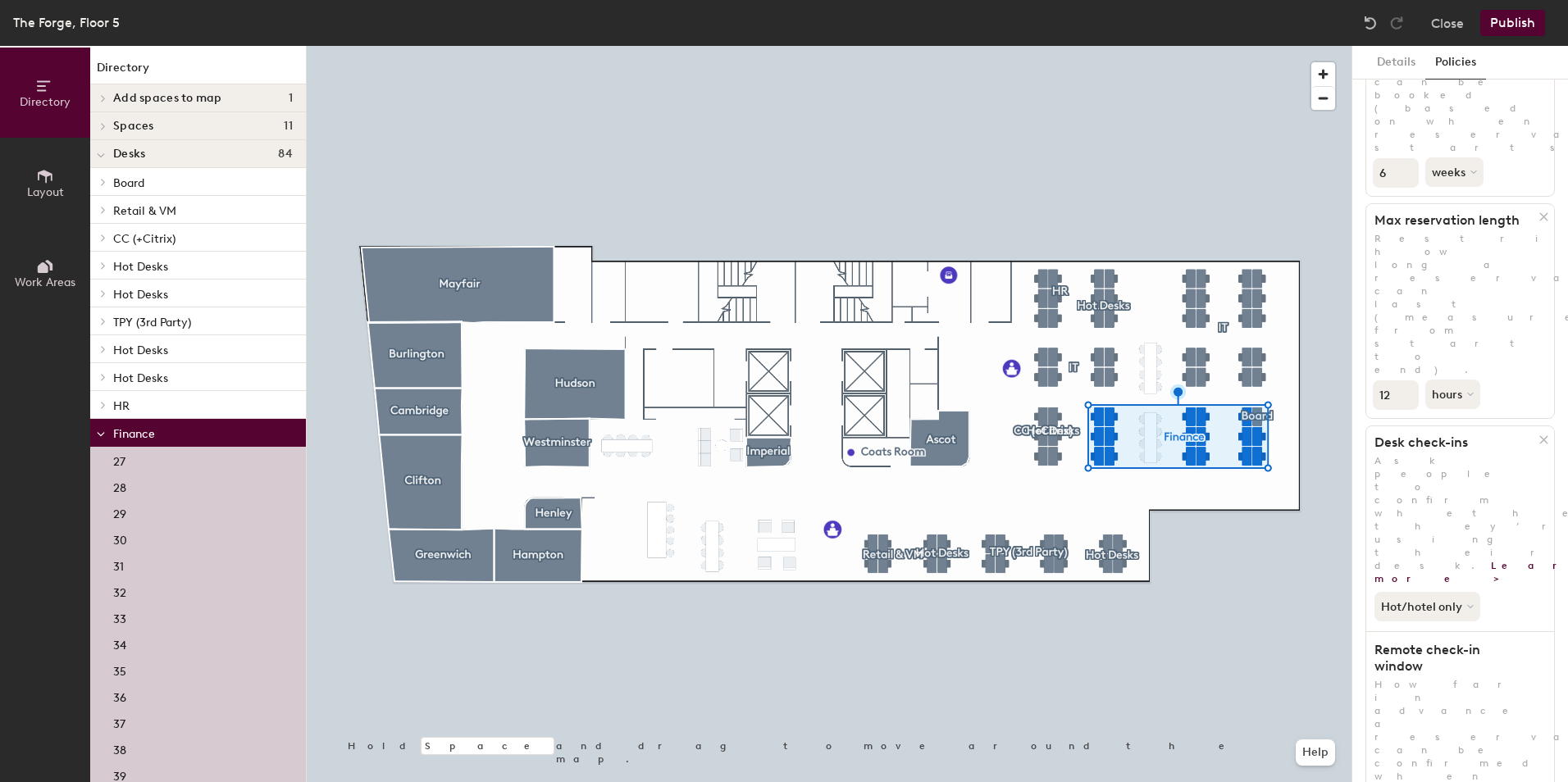
click at [1505, 30] on button "Publish" at bounding box center [1513, 23] width 65 height 26
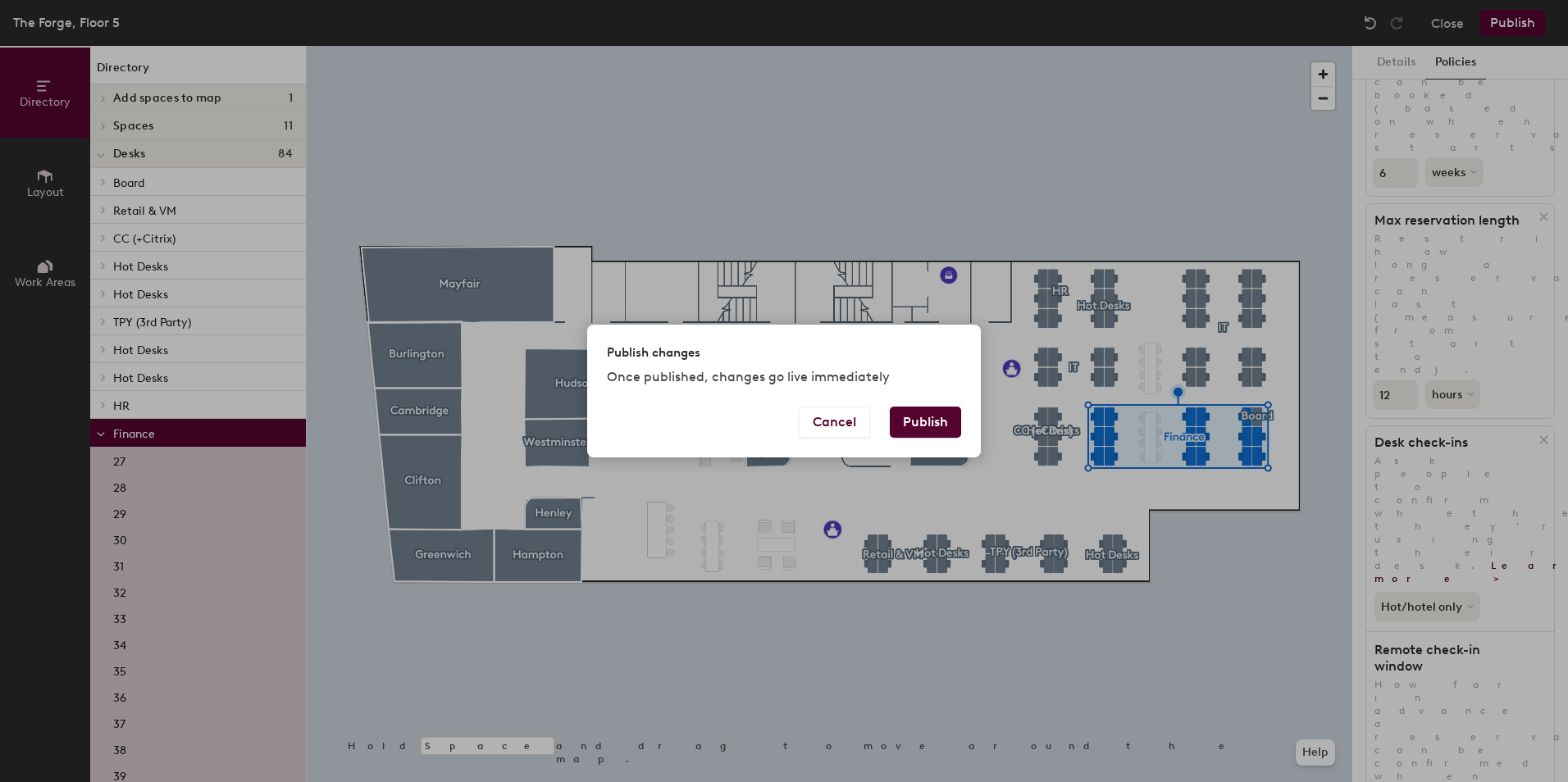
click at [923, 414] on button "Publish" at bounding box center [925, 423] width 72 height 31
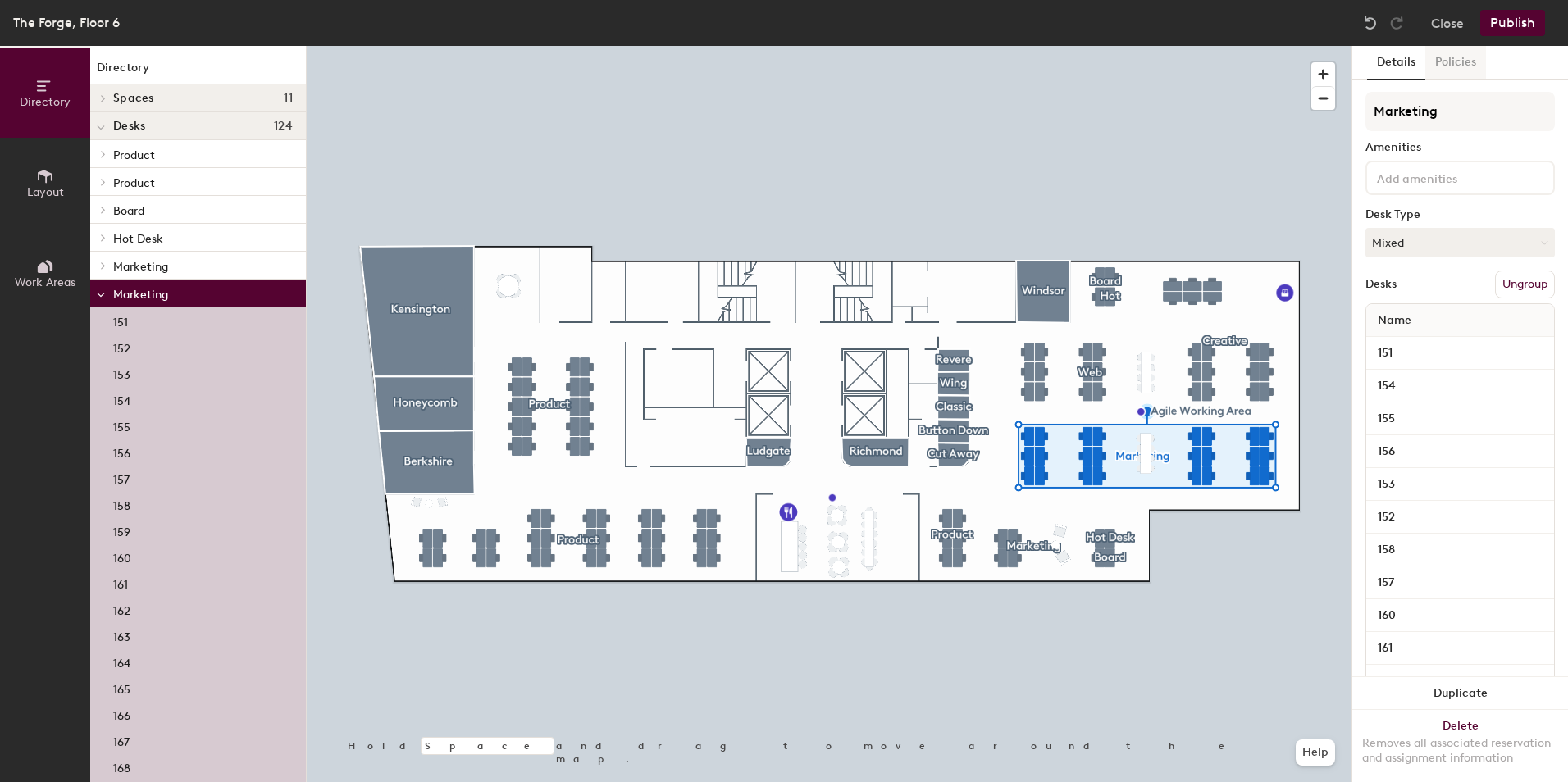
click at [1456, 65] on button "Policies" at bounding box center [1456, 62] width 61 height 34
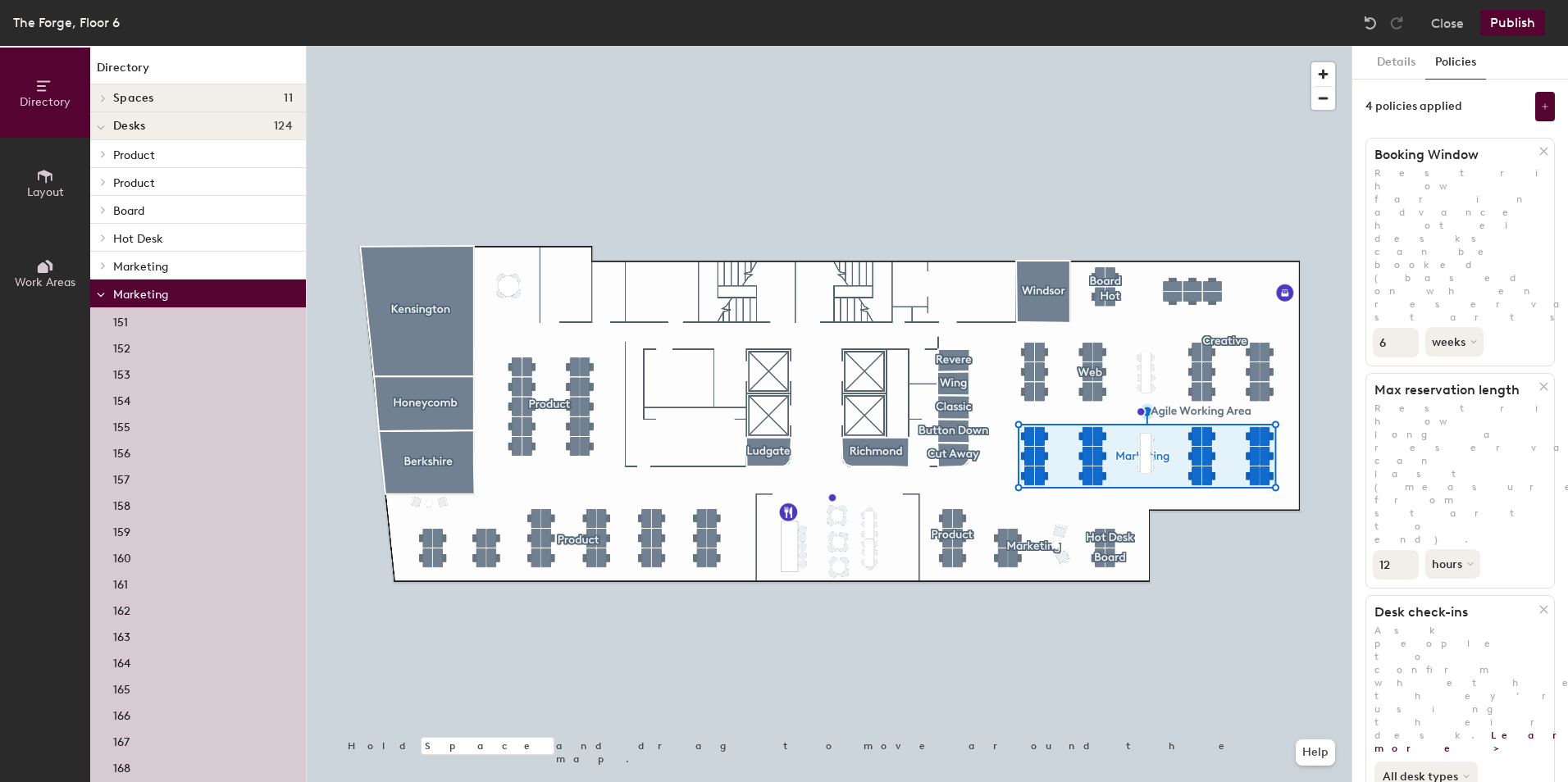
click at [1422, 761] on button "All desk types" at bounding box center [1427, 776] width 104 height 30
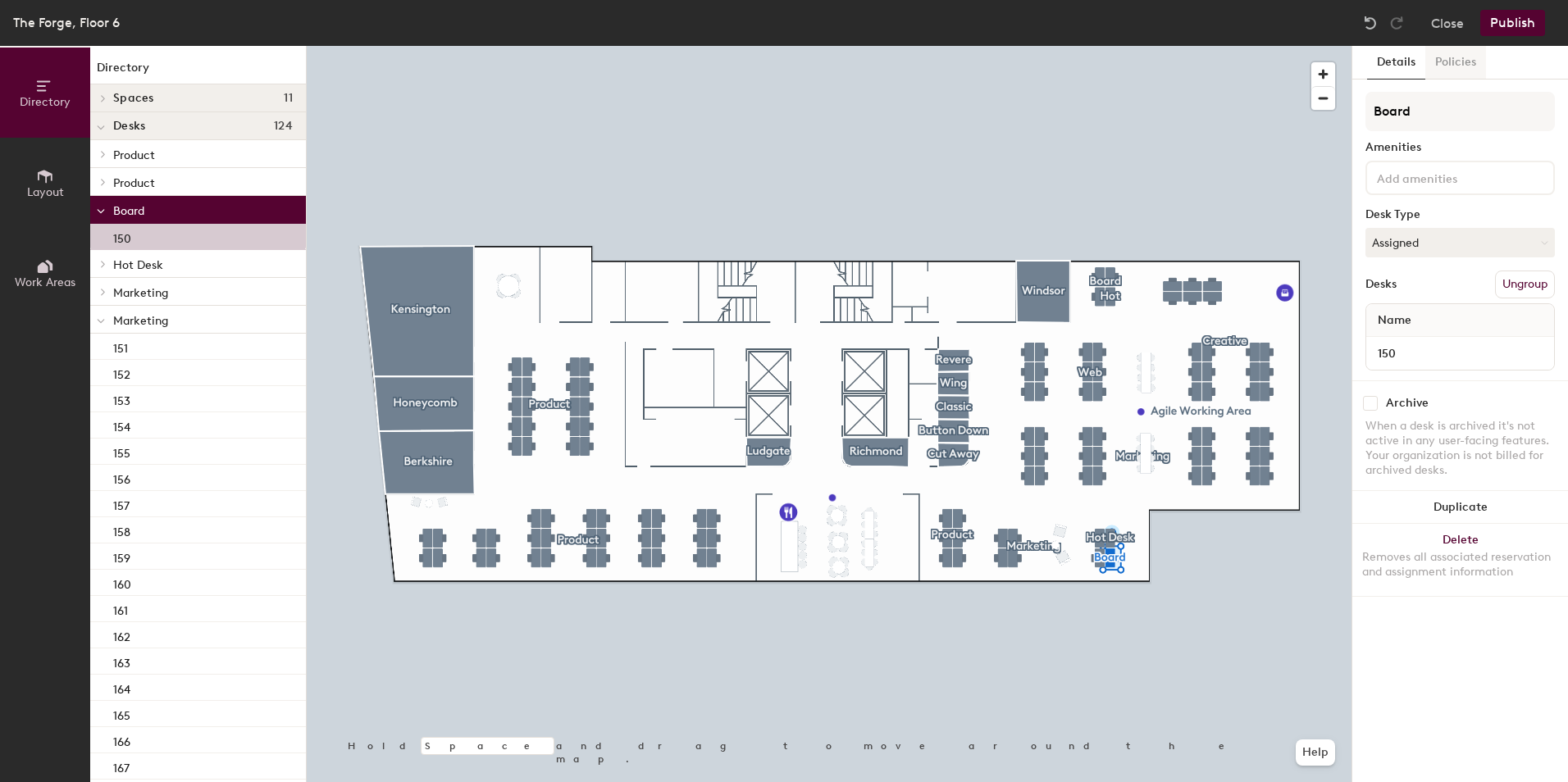
click at [1462, 62] on button "Policies" at bounding box center [1456, 62] width 61 height 34
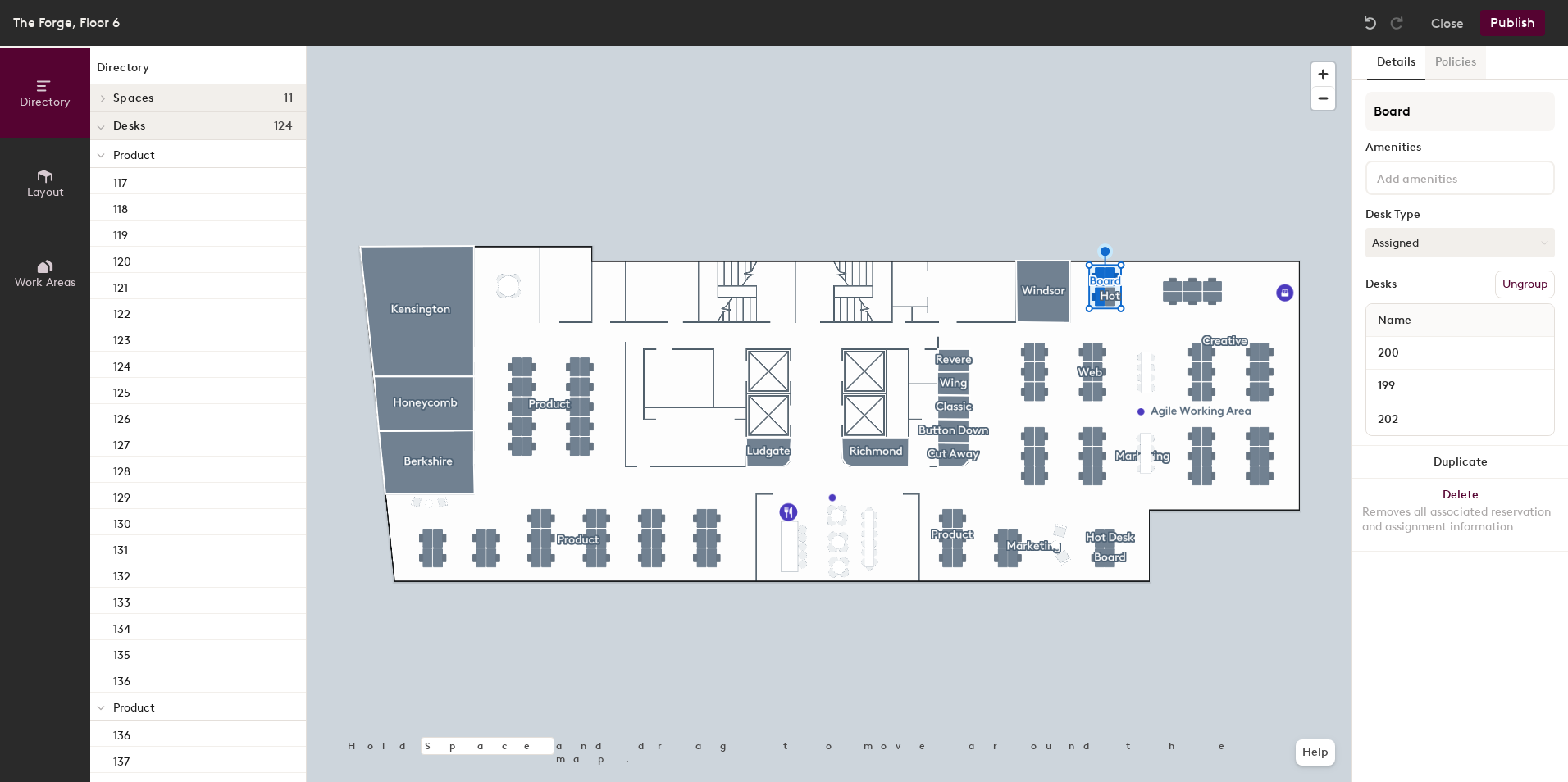
click at [1468, 51] on button "Policies" at bounding box center [1456, 62] width 61 height 34
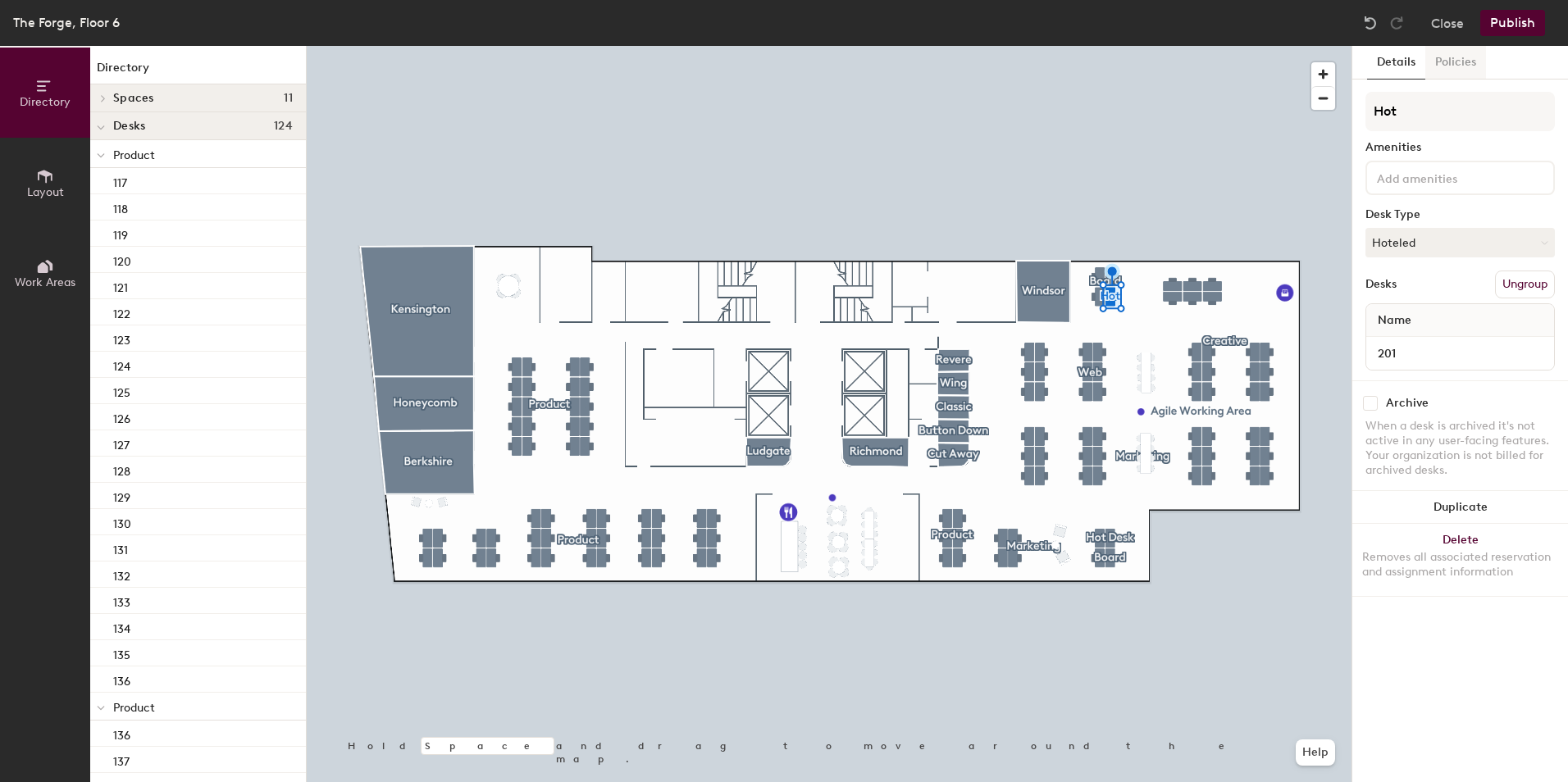
click at [1451, 57] on button "Policies" at bounding box center [1456, 62] width 61 height 34
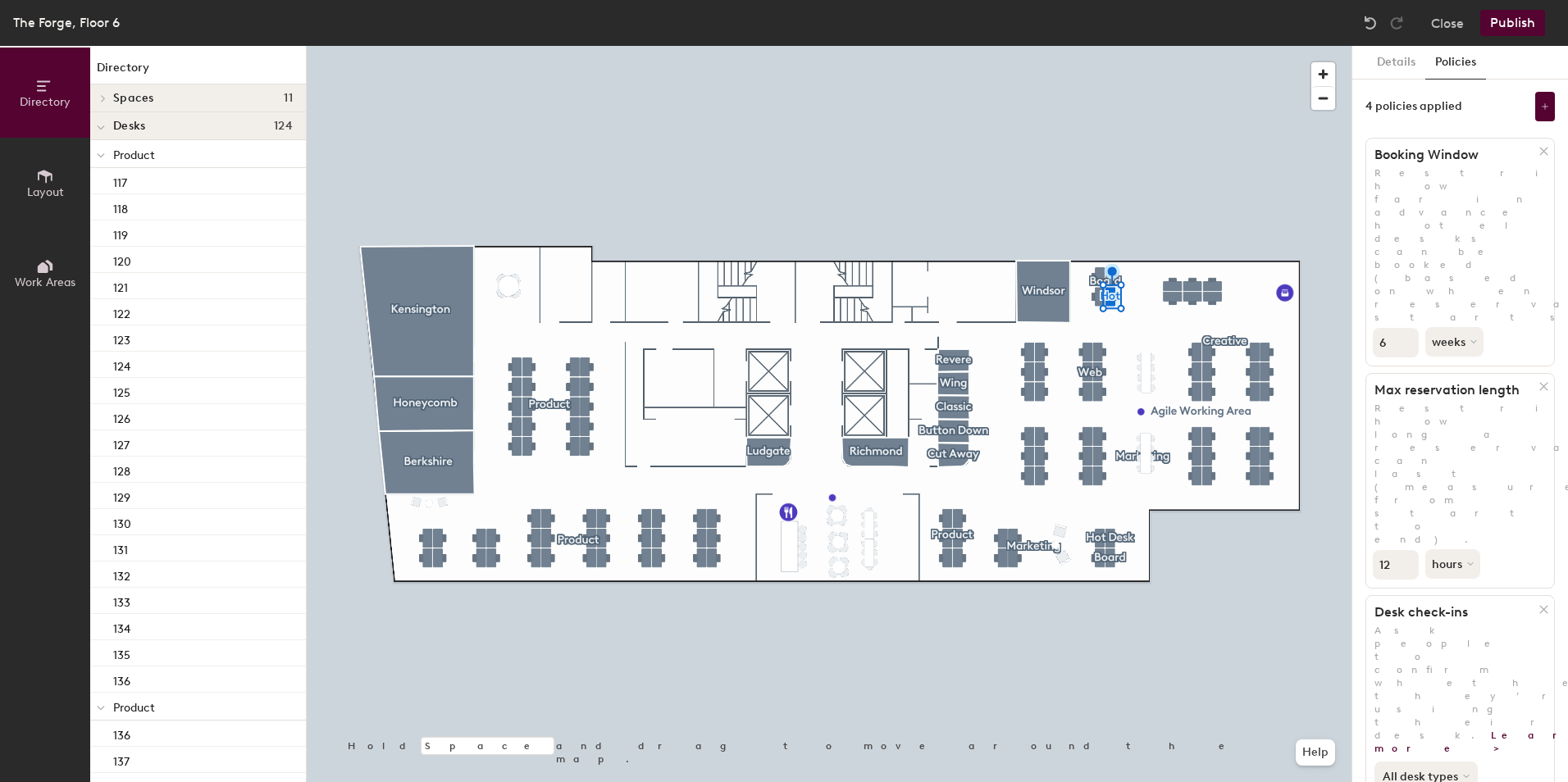
click at [1443, 761] on button "All desk types" at bounding box center [1427, 776] width 104 height 30
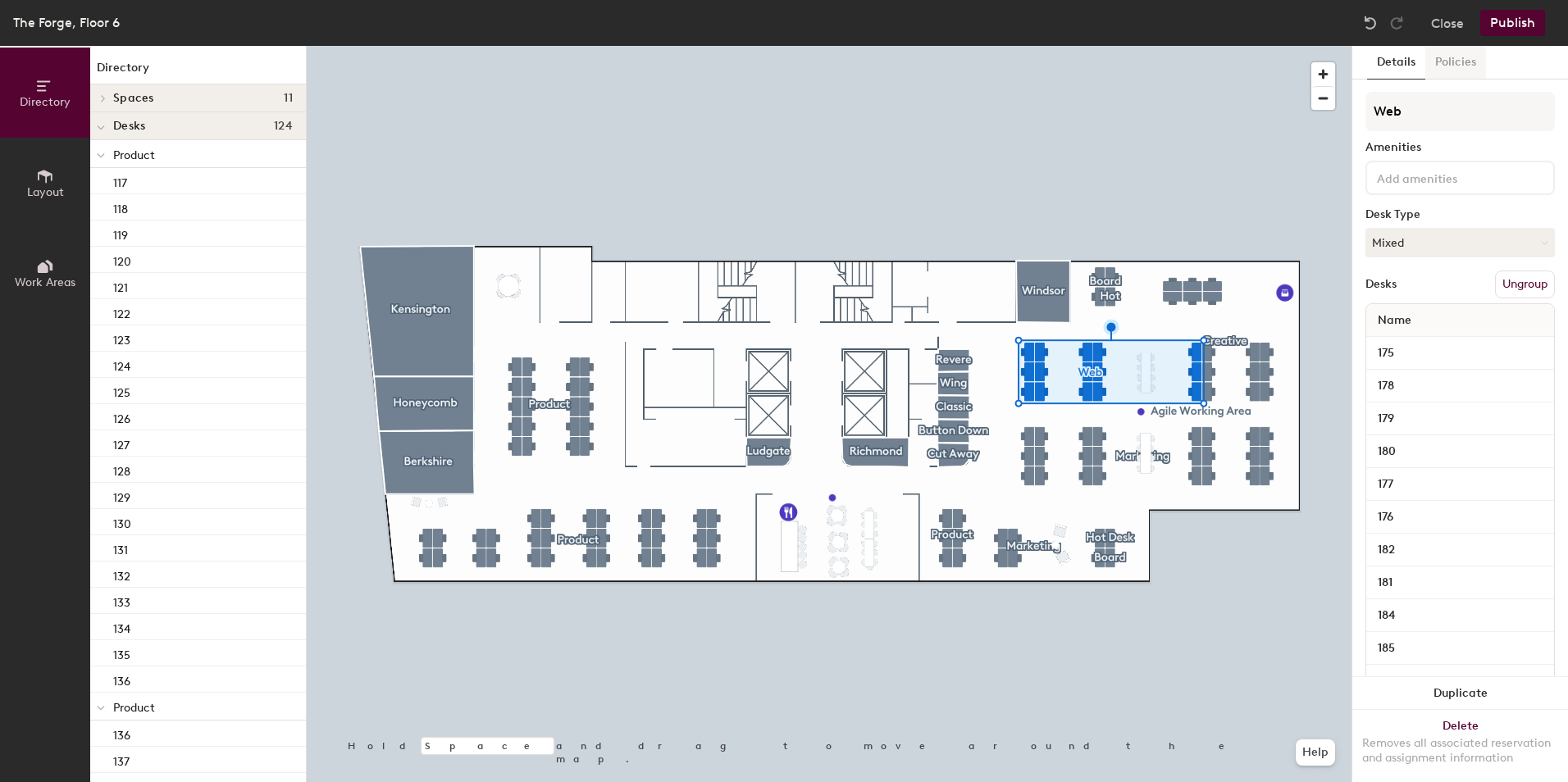
click at [1464, 64] on button "Policies" at bounding box center [1456, 62] width 61 height 34
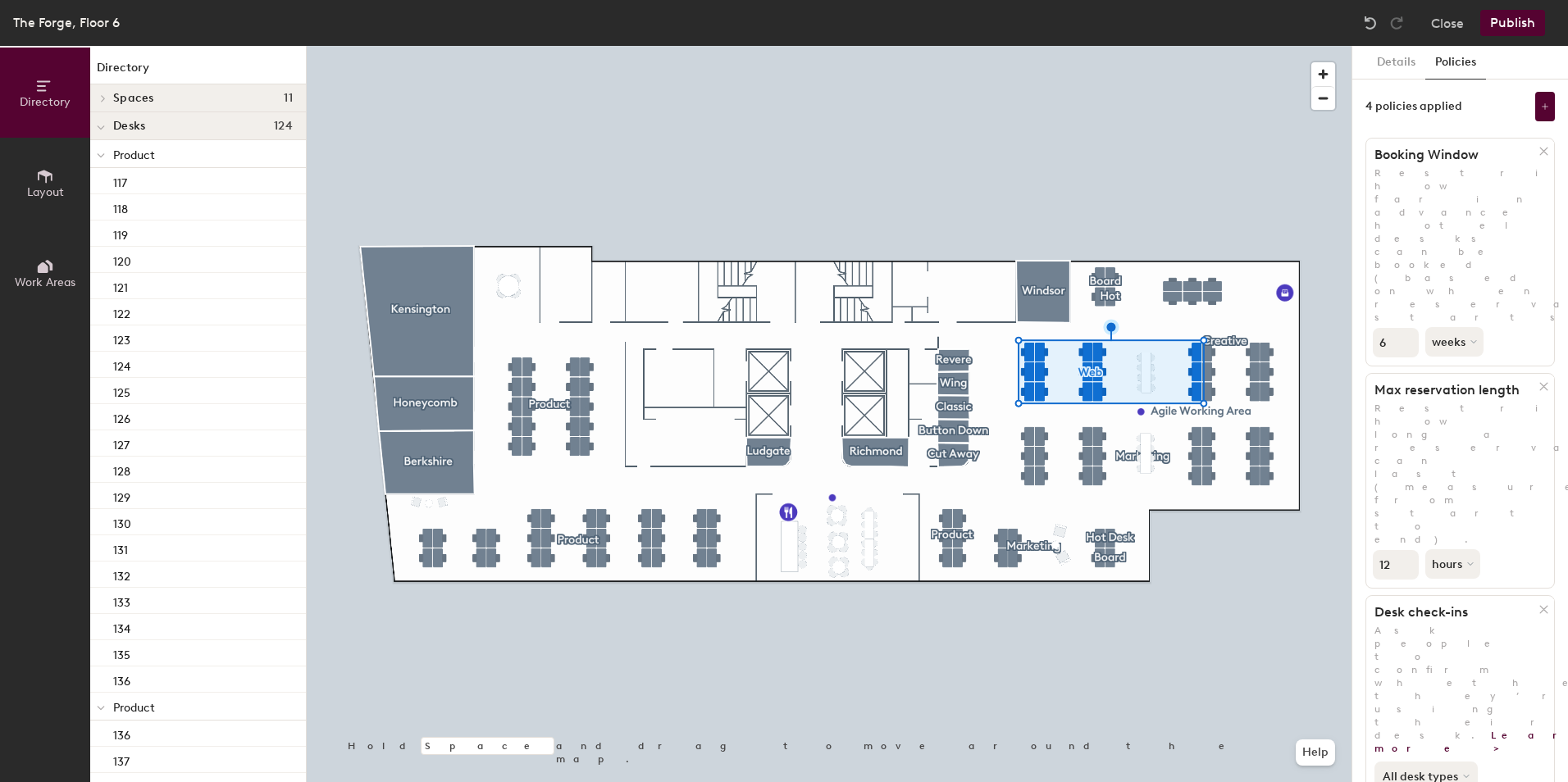
click at [1431, 761] on button "All desk types" at bounding box center [1427, 776] width 104 height 30
click at [1531, 16] on button "Publish" at bounding box center [1513, 23] width 65 height 26
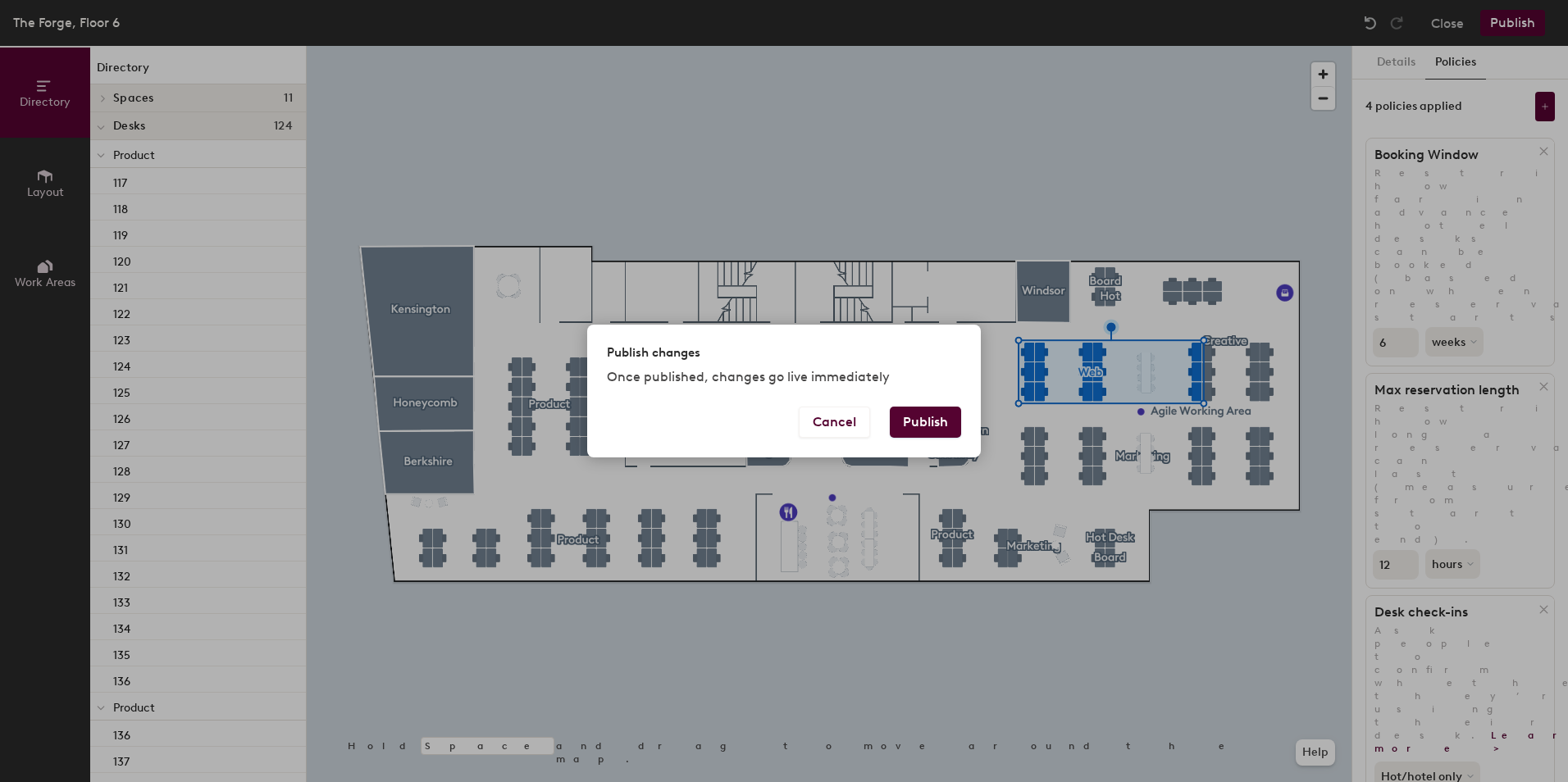
click at [939, 429] on button "Publish" at bounding box center [925, 423] width 72 height 31
